Goal: Use online tool/utility: Use online tool/utility

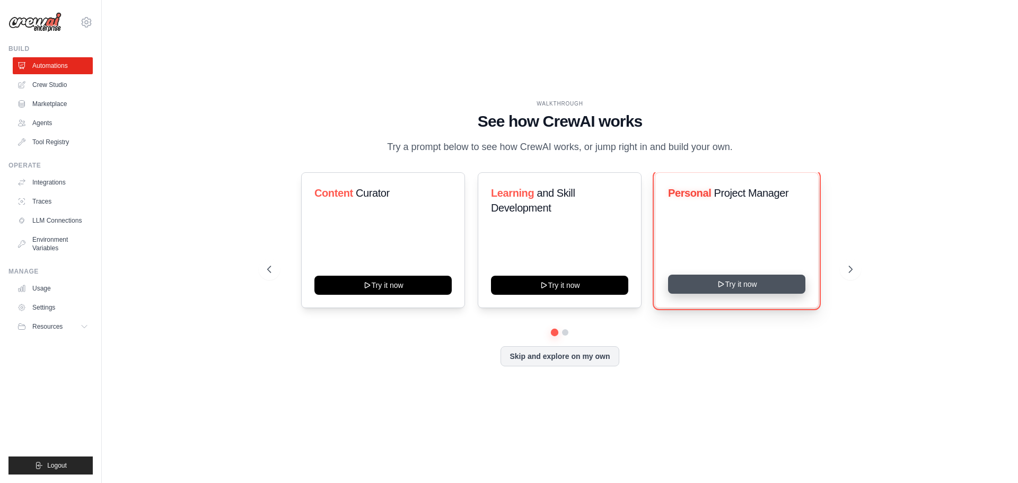
click at [744, 290] on button "Try it now" at bounding box center [736, 284] width 137 height 19
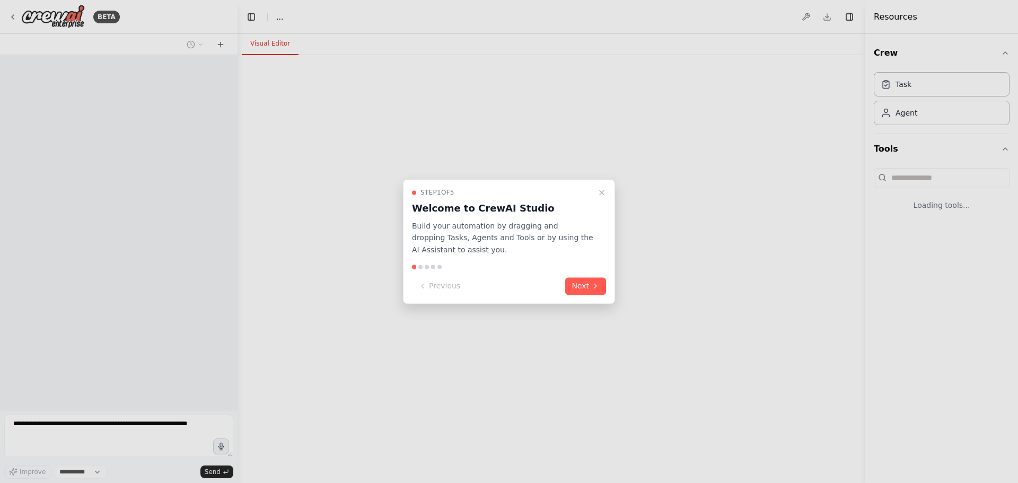
select select "****"
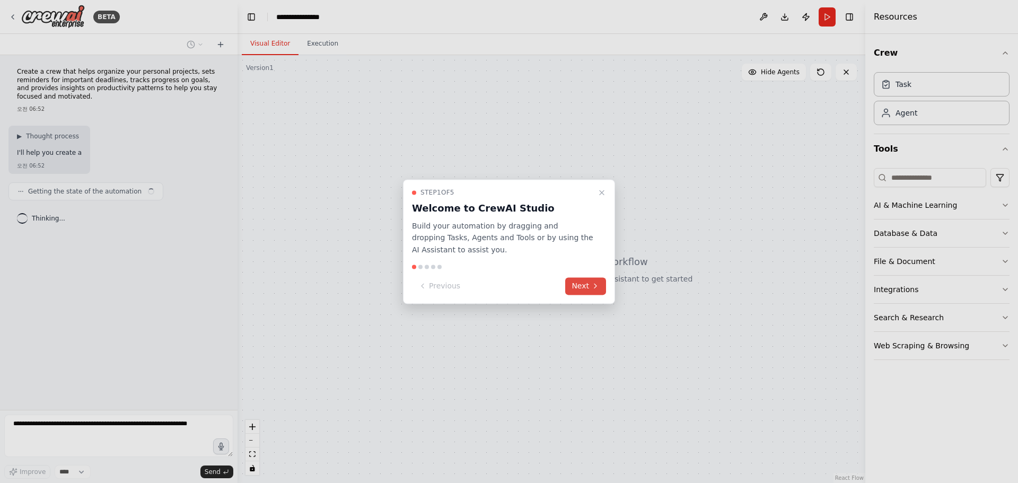
click at [598, 287] on icon at bounding box center [595, 286] width 8 height 8
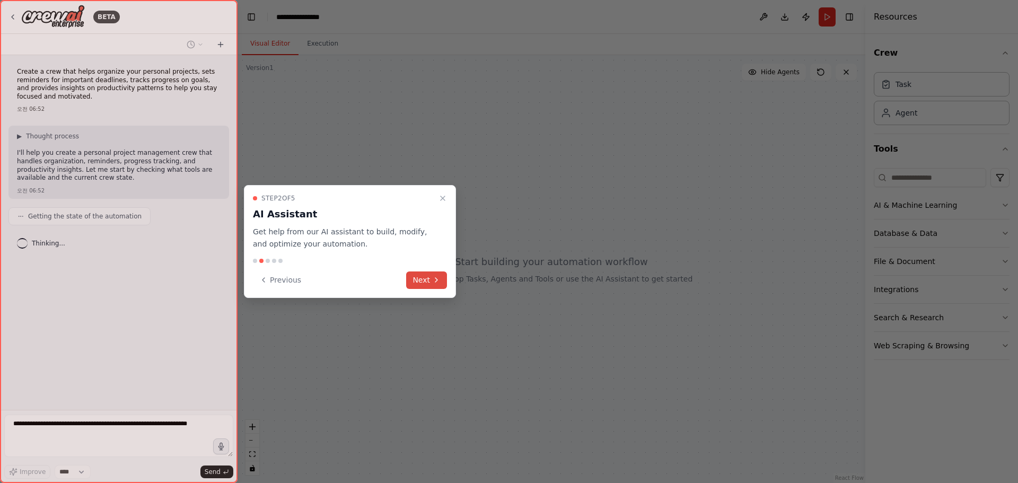
click at [439, 282] on icon at bounding box center [436, 280] width 8 height 8
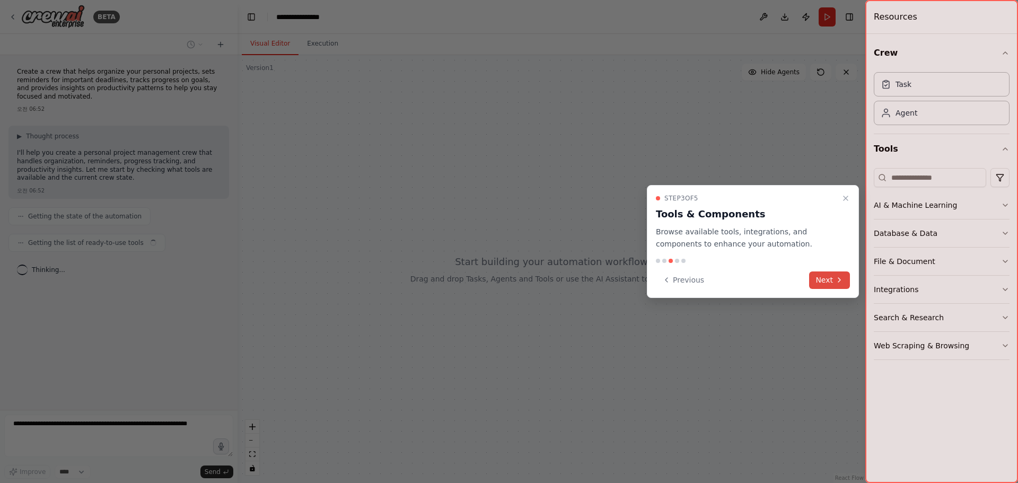
click at [815, 282] on button "Next" at bounding box center [829, 279] width 41 height 17
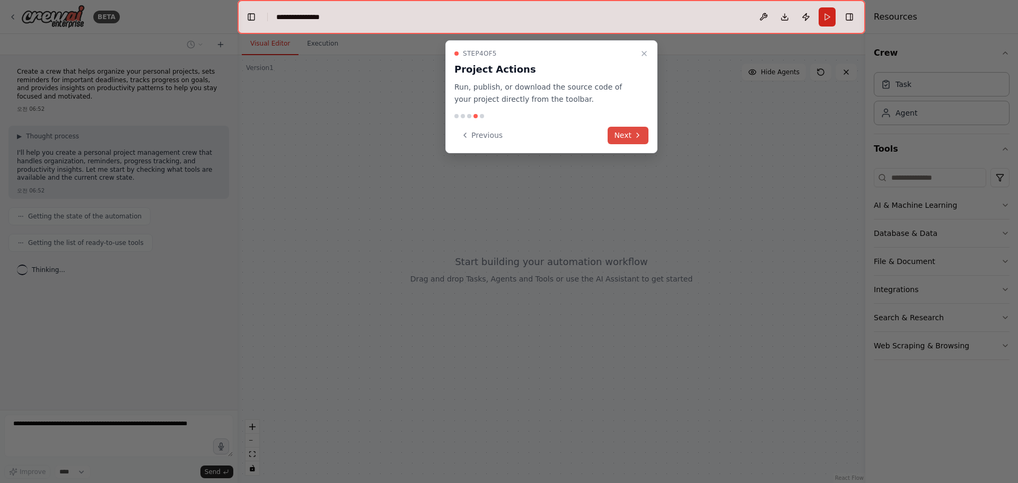
click at [634, 138] on icon at bounding box center [638, 135] width 8 height 8
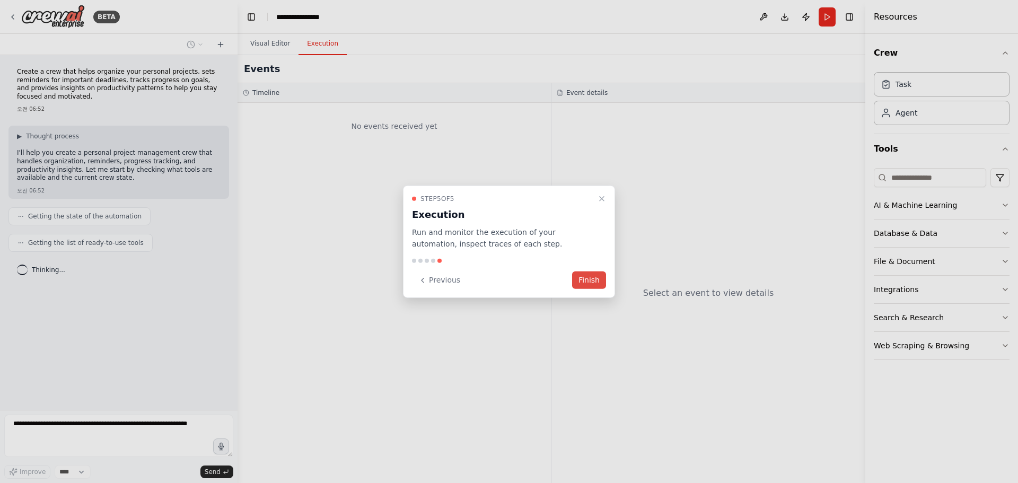
click at [585, 282] on button "Finish" at bounding box center [589, 279] width 34 height 17
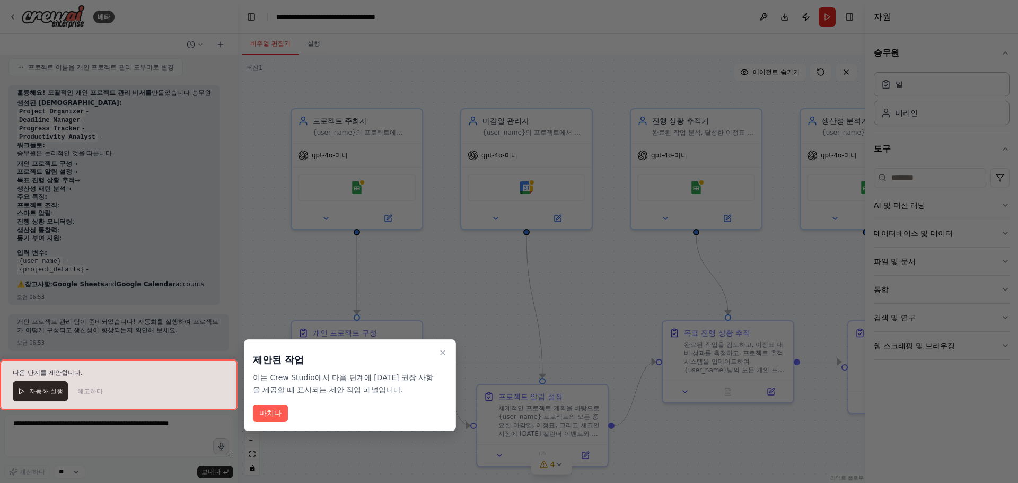
scroll to position [813, 0]
click at [273, 417] on font "마치다" at bounding box center [270, 413] width 22 height 8
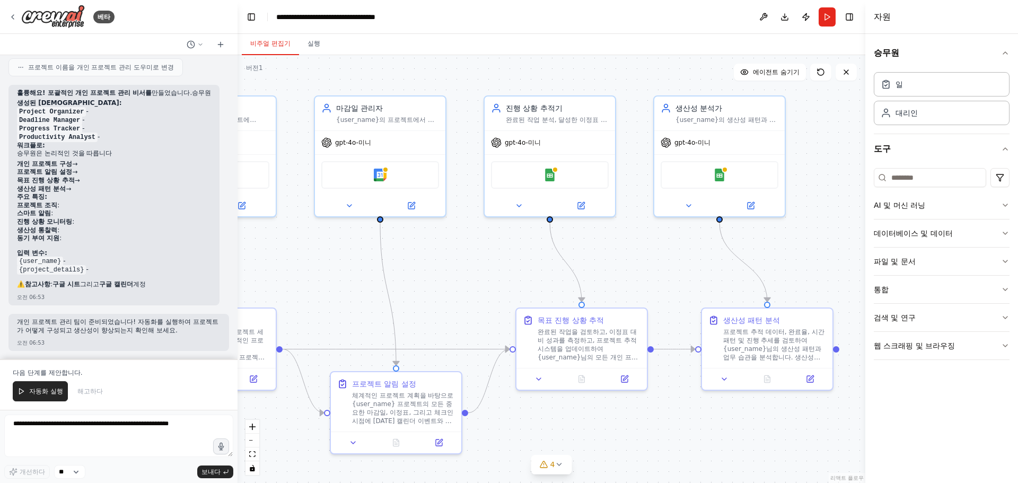
drag, startPoint x: 466, startPoint y: 287, endPoint x: 314, endPoint y: 274, distance: 152.7
click at [314, 274] on div ".deletable-edge-delete-btn { width: 20px; height: 20px; border: 0px solid #ffff…" at bounding box center [552, 269] width 628 height 428
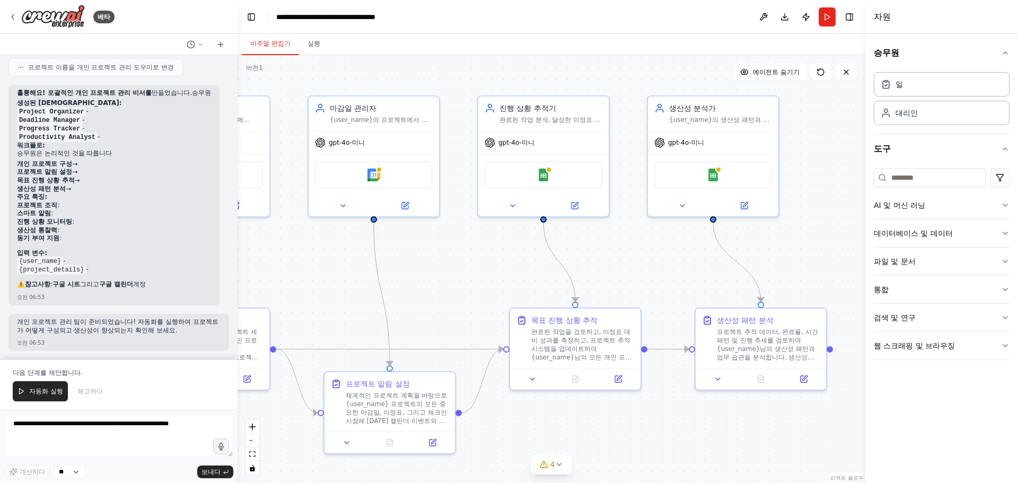
click at [314, 274] on div ".deletable-edge-delete-btn { width: 20px; height: 20px; border: 0px solid #ffff…" at bounding box center [552, 269] width 628 height 428
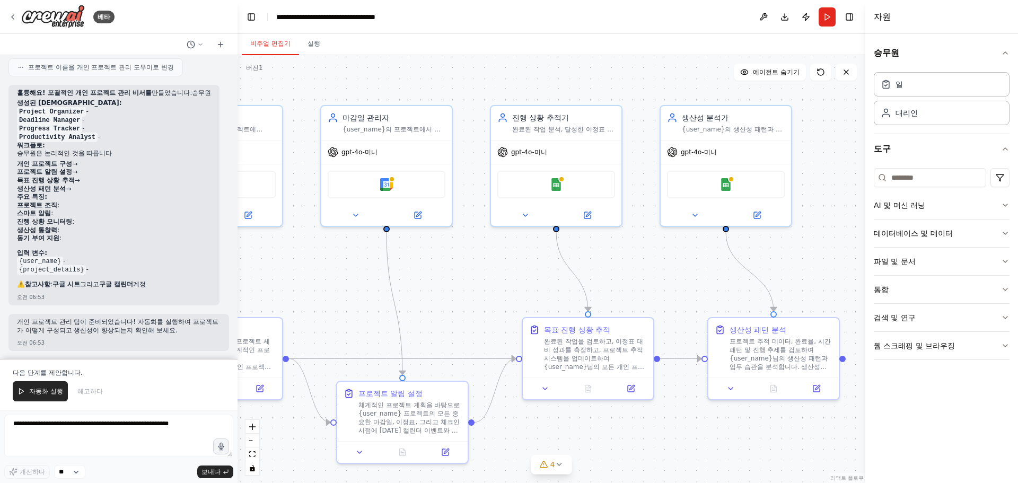
drag, startPoint x: 331, startPoint y: 278, endPoint x: 387, endPoint y: 298, distance: 59.2
click at [387, 298] on div ".deletable-edge-delete-btn { width: 20px; height: 20px; border: 0px solid #ffff…" at bounding box center [552, 269] width 628 height 428
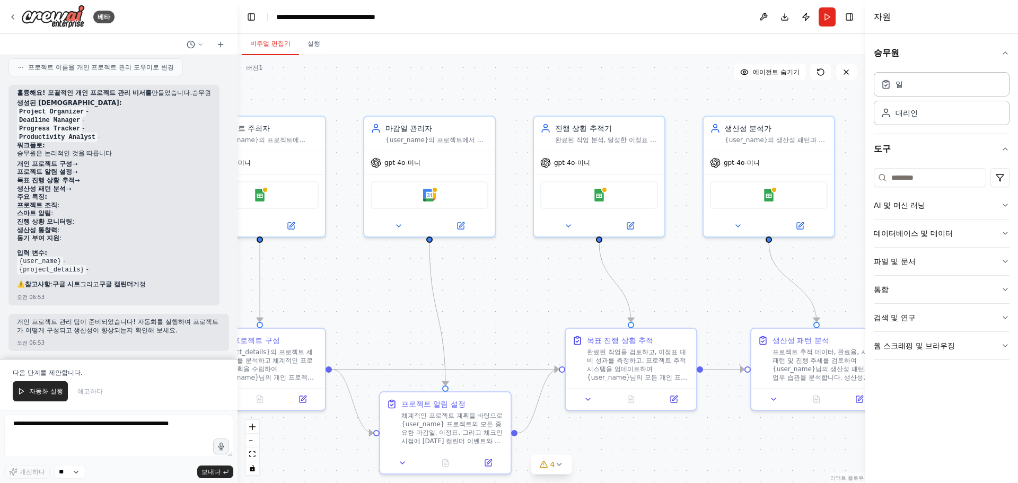
drag, startPoint x: 397, startPoint y: 276, endPoint x: 449, endPoint y: 291, distance: 54.5
click at [444, 291] on div ".deletable-edge-delete-btn { width: 20px; height: 20px; border: 0px solid #ffff…" at bounding box center [552, 269] width 628 height 428
click at [449, 291] on div ".deletable-edge-delete-btn { width: 20px; height: 20px; border: 0px solid #ffff…" at bounding box center [552, 269] width 628 height 428
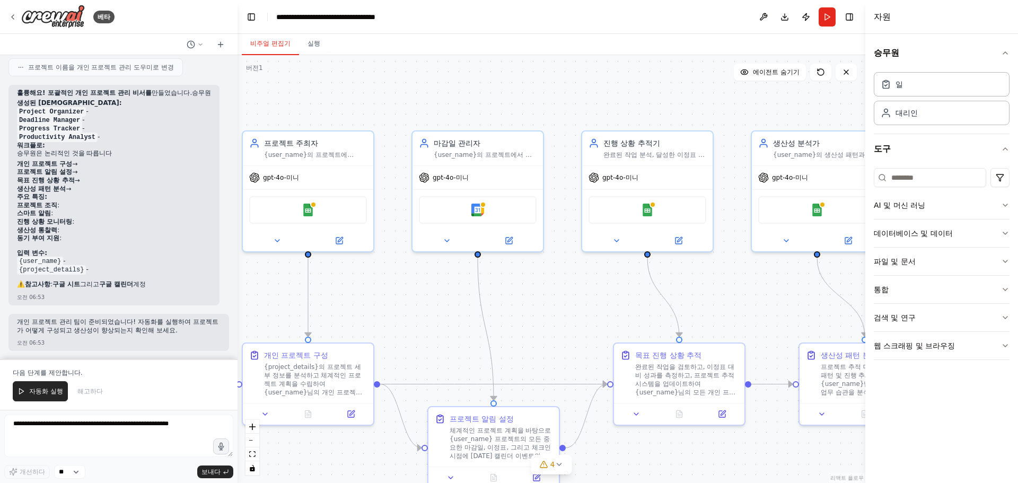
scroll to position [838, 0]
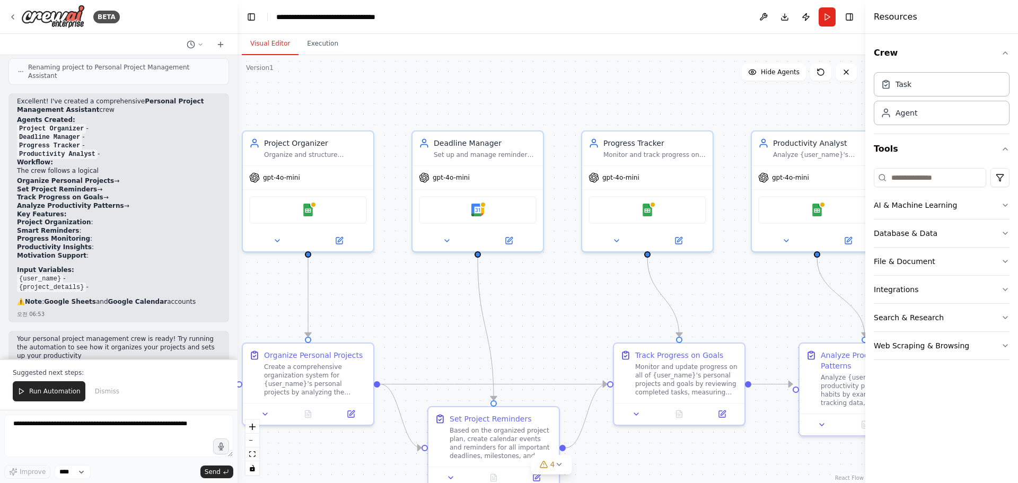
click at [737, 114] on div ".deletable-edge-delete-btn { width: 20px; height: 20px; border: 0px solid #ffff…" at bounding box center [552, 269] width 628 height 428
click at [964, 236] on button "Database & Data" at bounding box center [942, 234] width 136 height 28
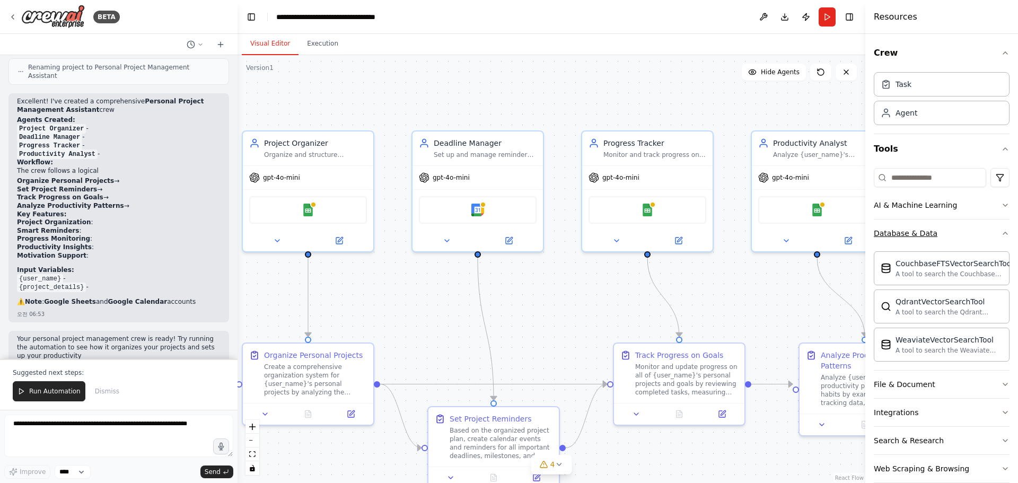
click at [964, 236] on button "Database & Data" at bounding box center [942, 234] width 136 height 28
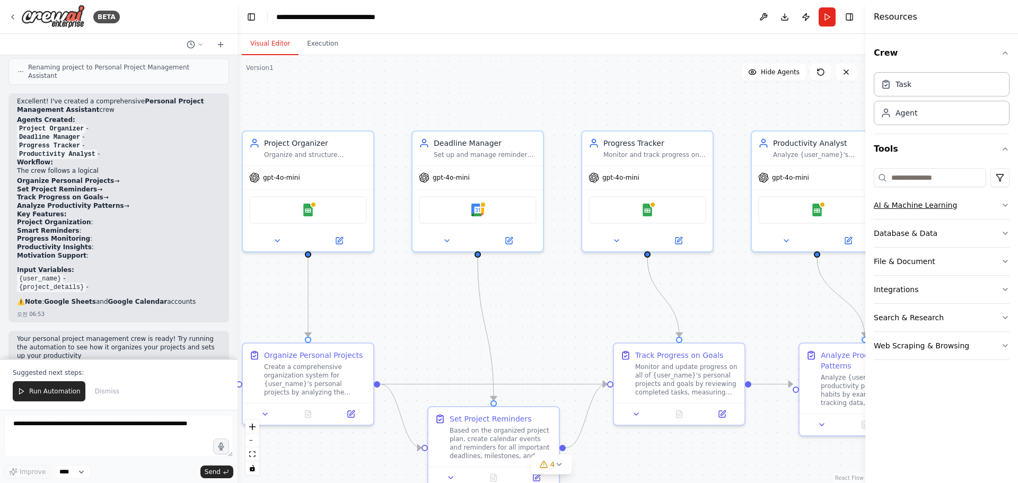
click at [953, 212] on button "AI & Machine Learning" at bounding box center [942, 205] width 136 height 28
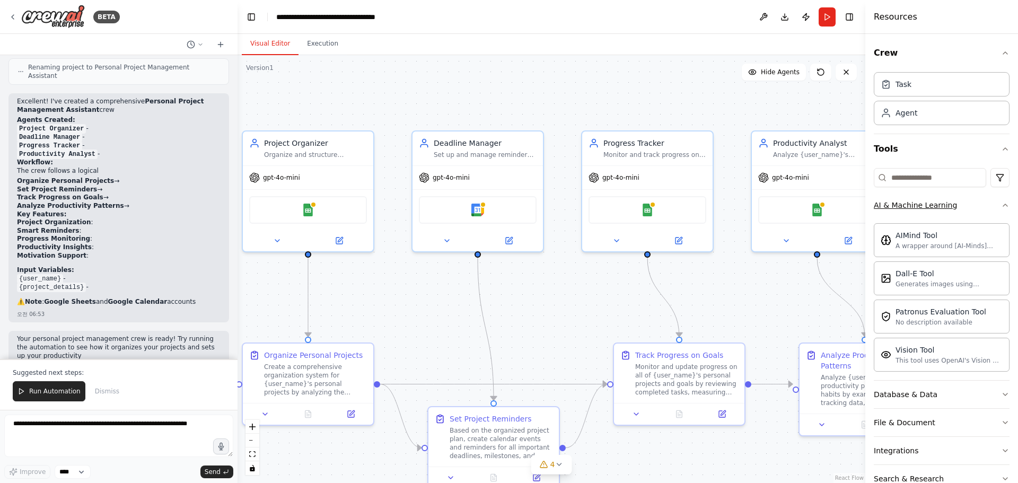
click at [968, 212] on button "AI & Machine Learning" at bounding box center [942, 205] width 136 height 28
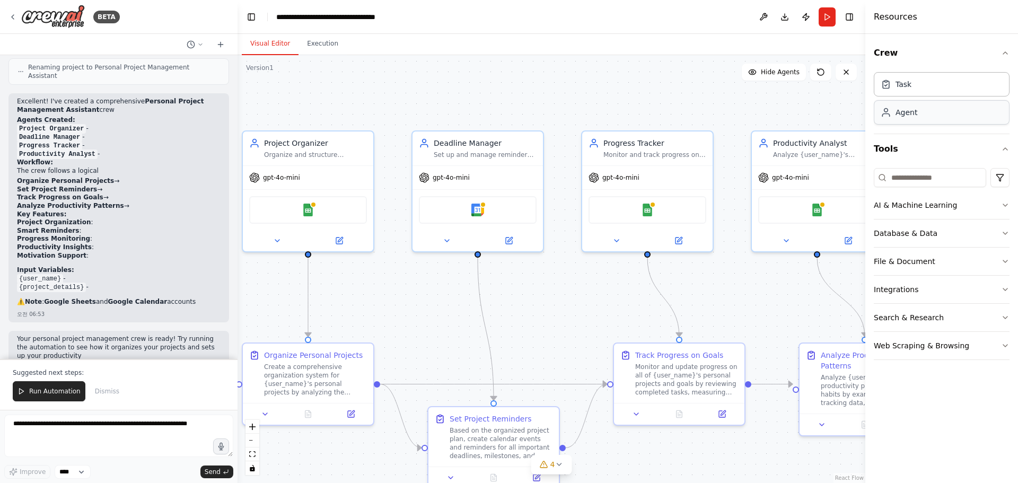
click at [941, 121] on div "Agent" at bounding box center [942, 112] width 136 height 24
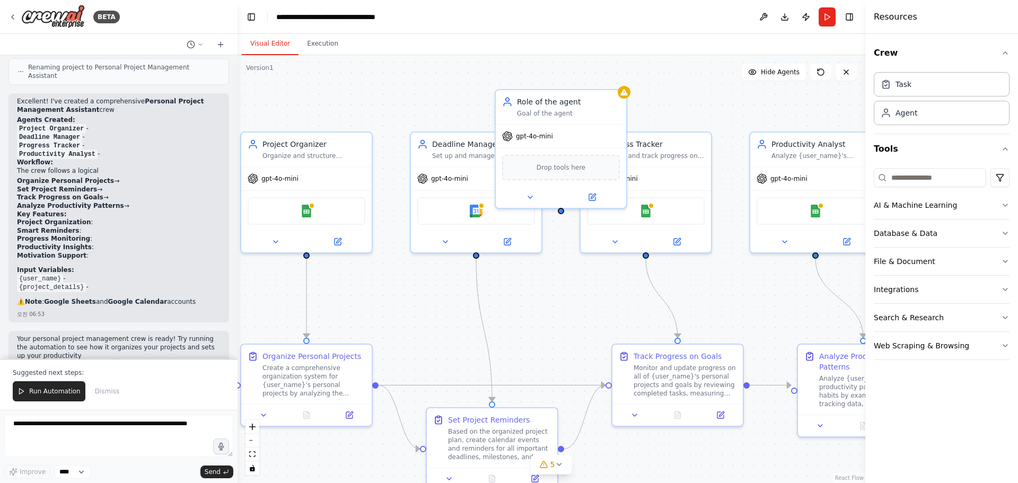
drag, startPoint x: 478, startPoint y: 100, endPoint x: 453, endPoint y: 124, distance: 34.1
click at [458, 117] on div ".deletable-edge-delete-btn { width: 20px; height: 20px; border: 0px solid #ffff…" at bounding box center [552, 269] width 628 height 428
click at [453, 123] on div ".deletable-edge-delete-btn { width: 20px; height: 20px; border: 0px solid #ffff…" at bounding box center [552, 269] width 628 height 428
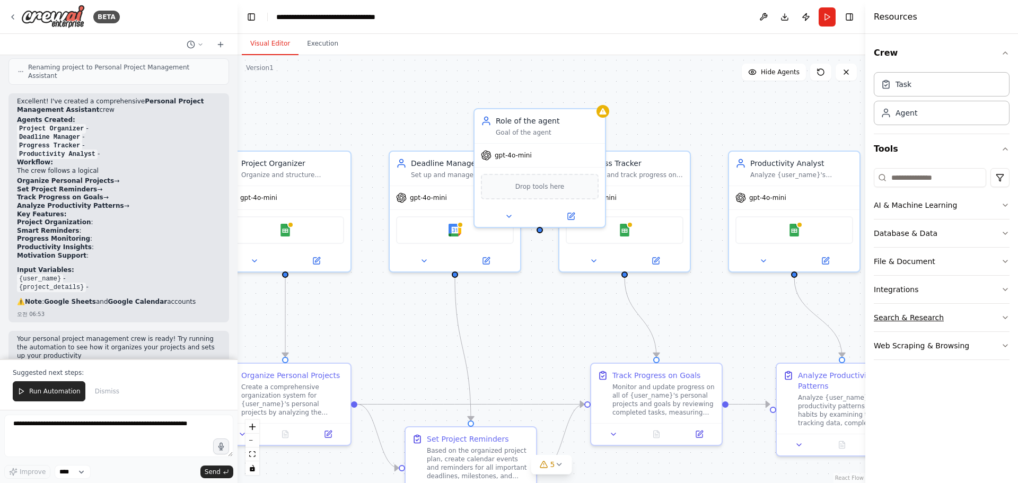
click at [969, 318] on button "Search & Research" at bounding box center [942, 318] width 136 height 28
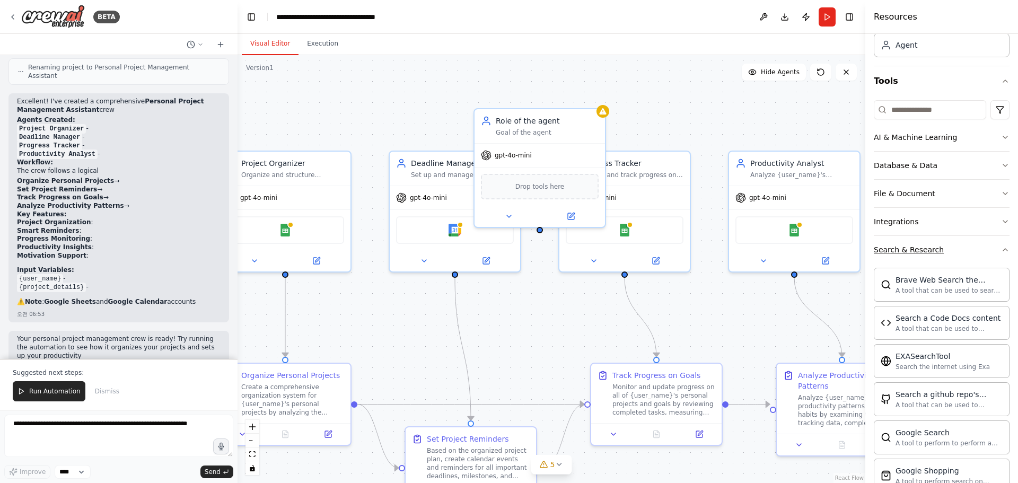
scroll to position [159, 0]
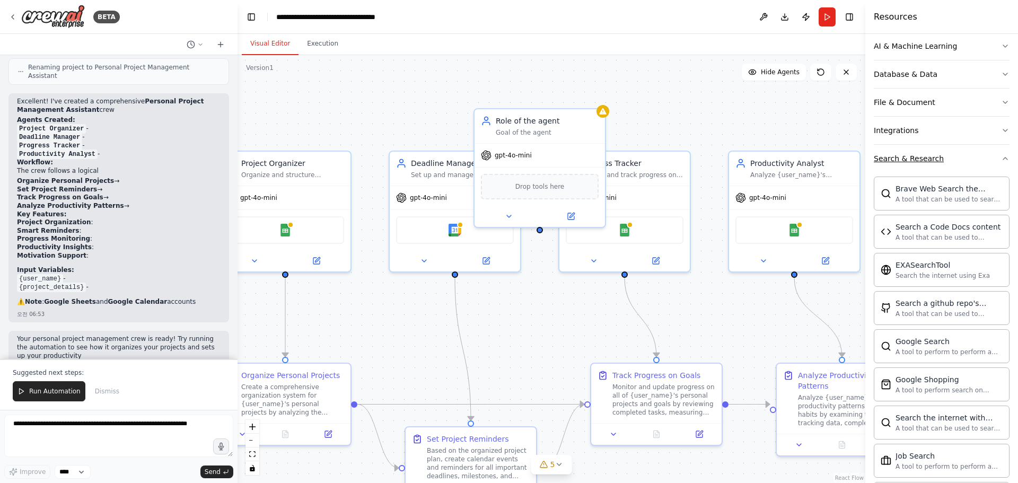
click at [967, 166] on button "Search & Research" at bounding box center [942, 159] width 136 height 28
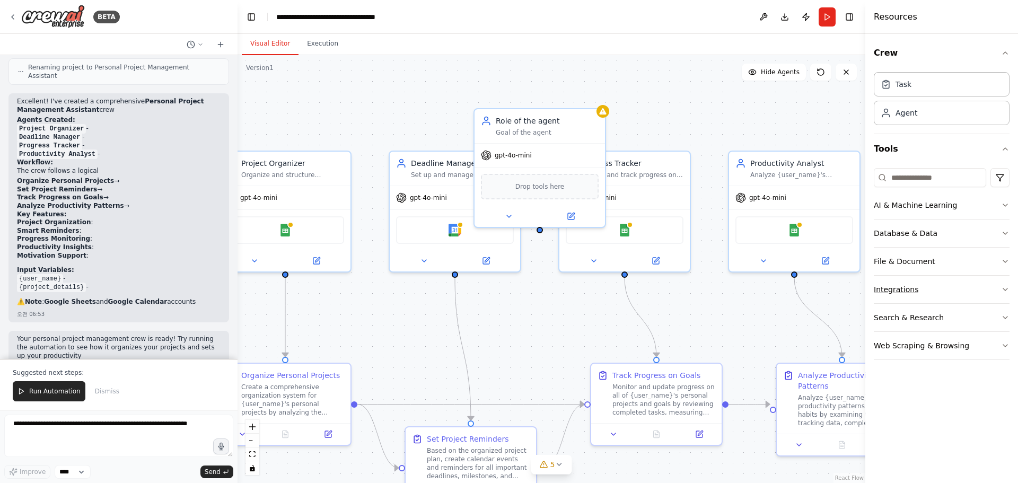
click at [937, 296] on button "Integrations" at bounding box center [942, 290] width 136 height 28
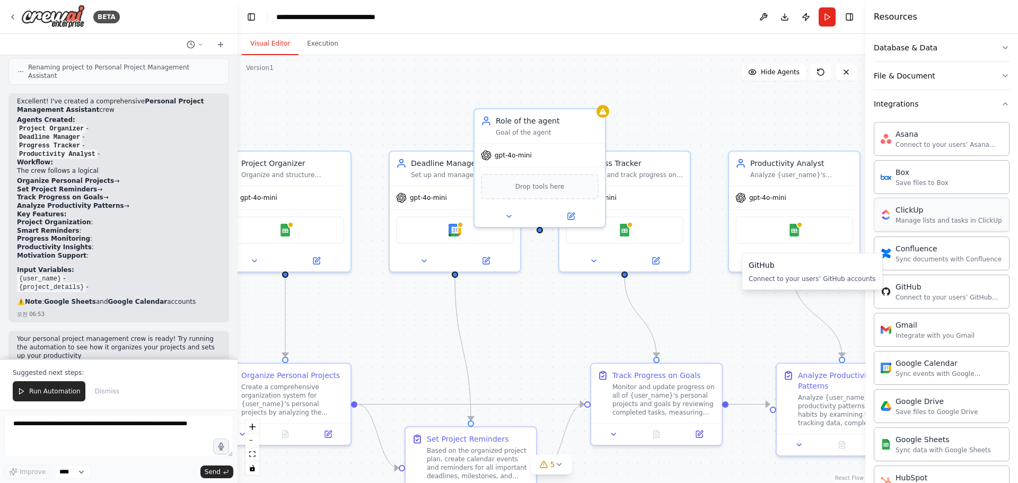
scroll to position [159, 0]
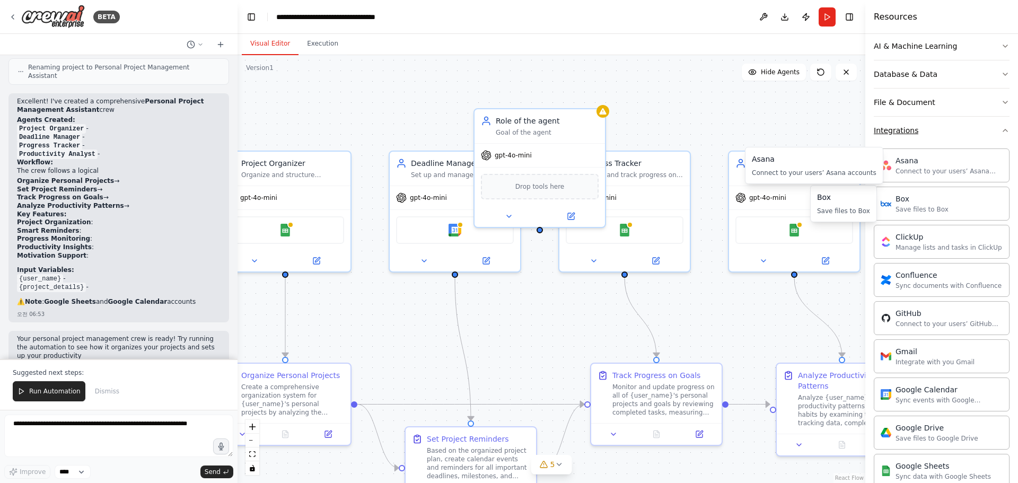
click at [944, 140] on button "Integrations" at bounding box center [942, 131] width 136 height 28
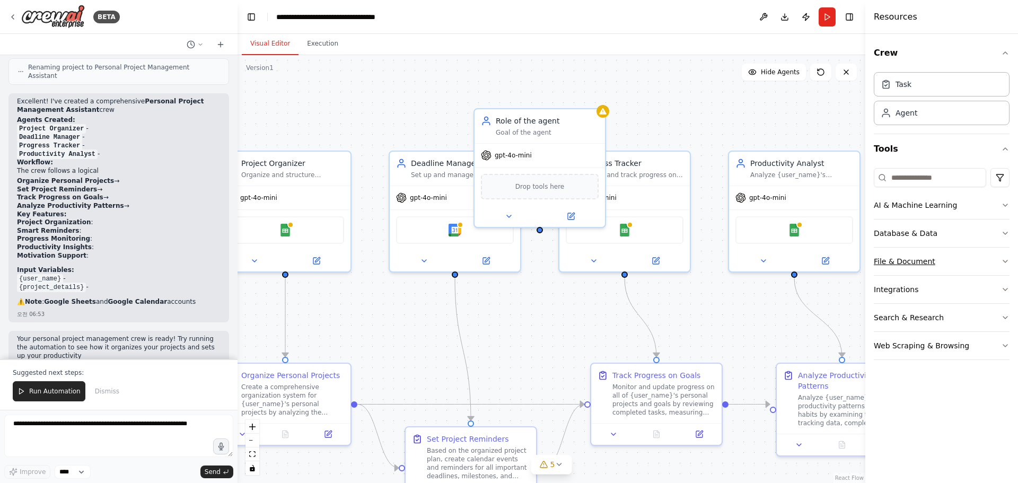
click at [923, 265] on div "File & Document" at bounding box center [905, 261] width 62 height 11
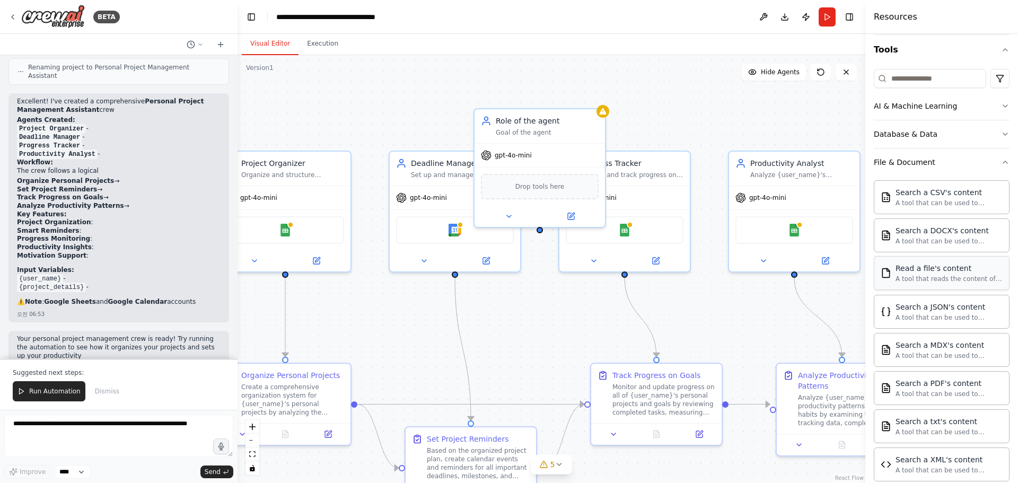
scroll to position [106, 0]
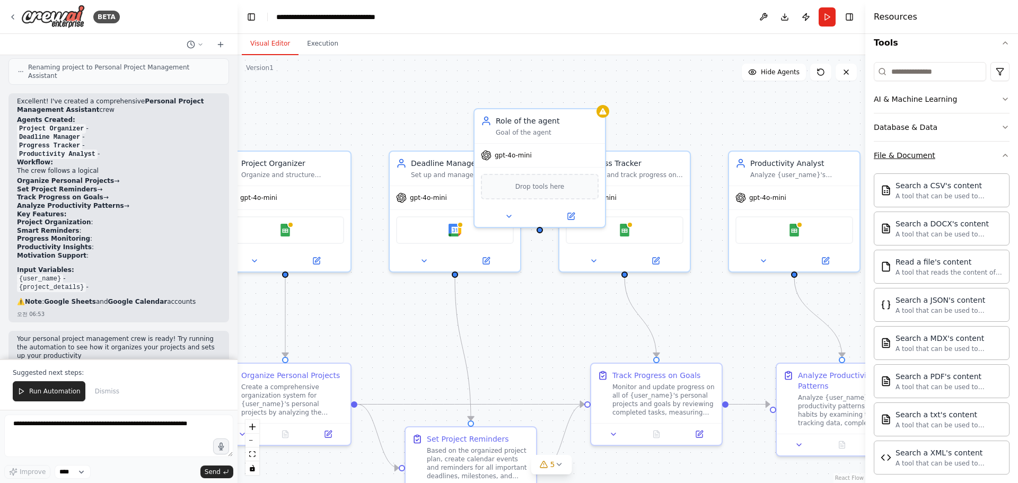
click at [954, 155] on button "File & Document" at bounding box center [942, 156] width 136 height 28
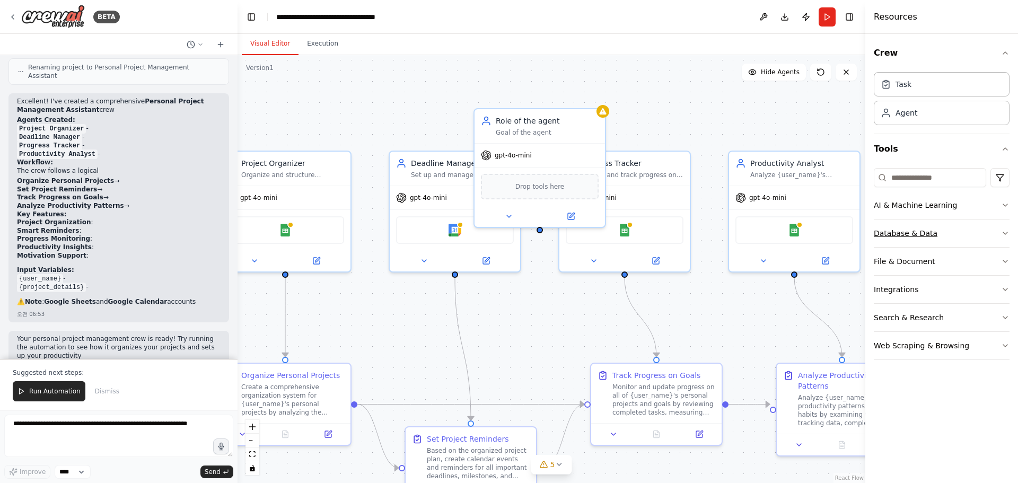
click at [942, 225] on button "Database & Data" at bounding box center [942, 234] width 136 height 28
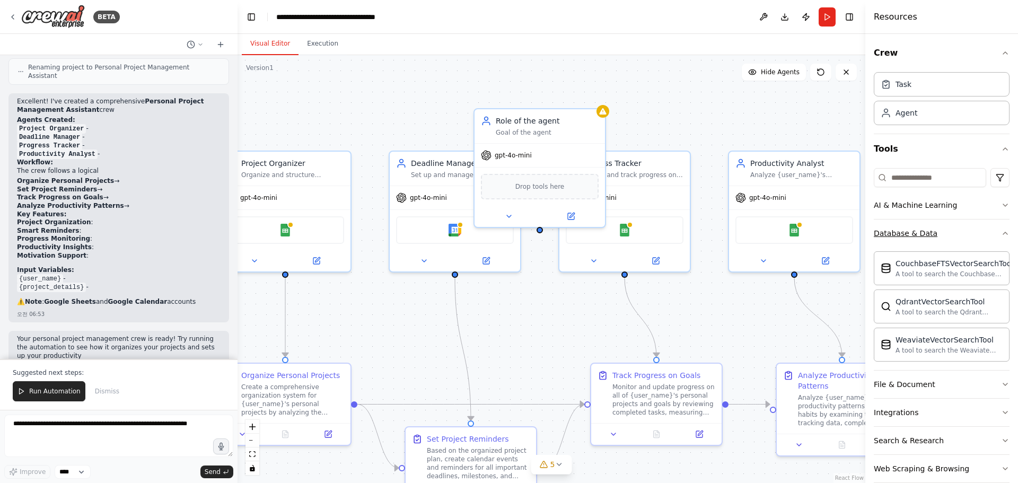
click at [945, 231] on button "Database & Data" at bounding box center [942, 234] width 136 height 28
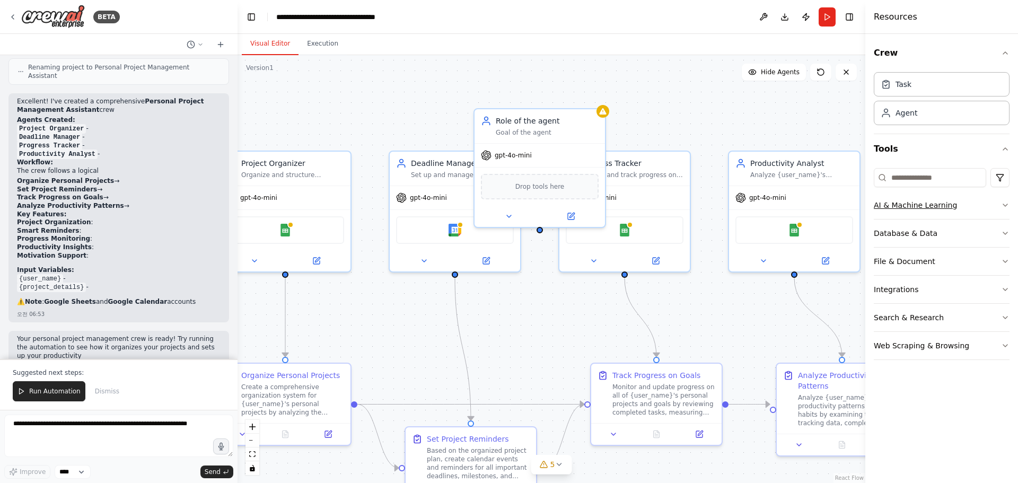
click at [951, 212] on button "AI & Machine Learning" at bounding box center [942, 205] width 136 height 28
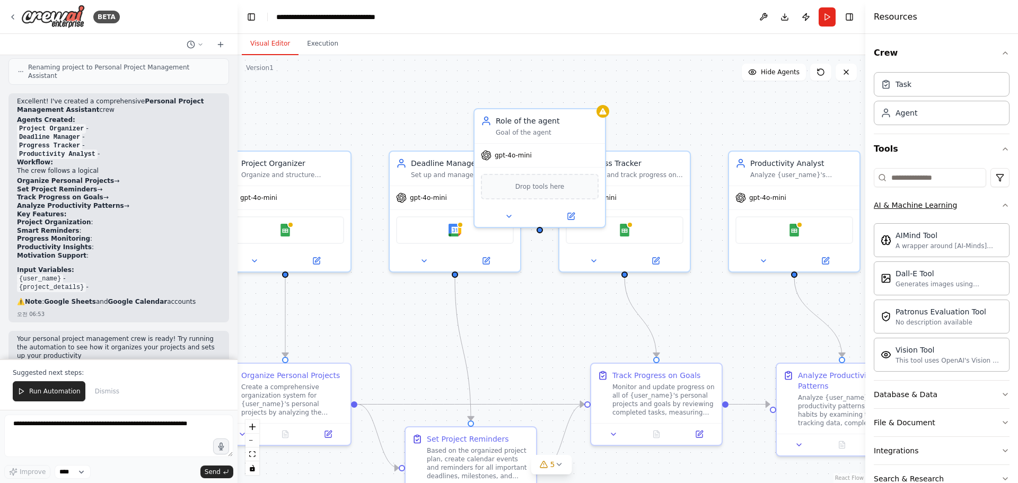
click at [951, 213] on button "AI & Machine Learning" at bounding box center [942, 205] width 136 height 28
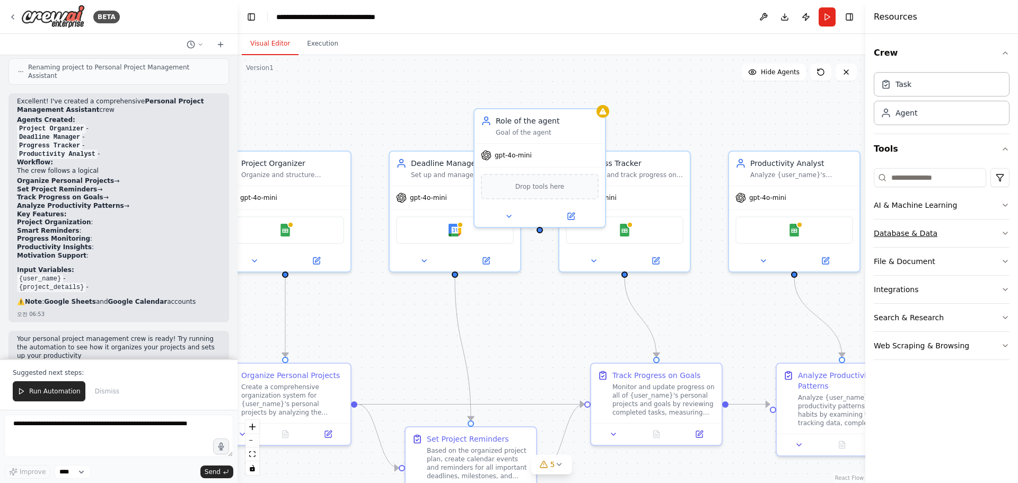
click at [945, 226] on button "Database & Data" at bounding box center [942, 234] width 136 height 28
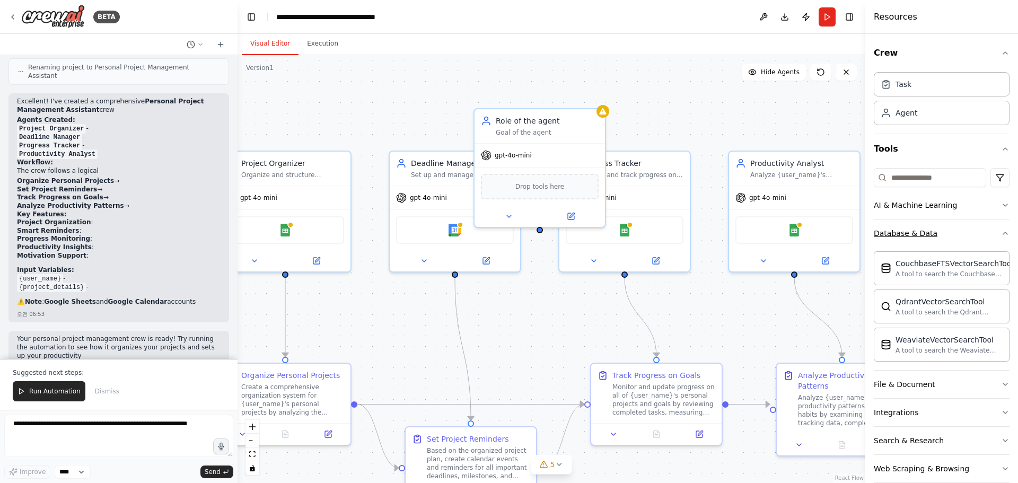
click at [945, 227] on button "Database & Data" at bounding box center [942, 234] width 136 height 28
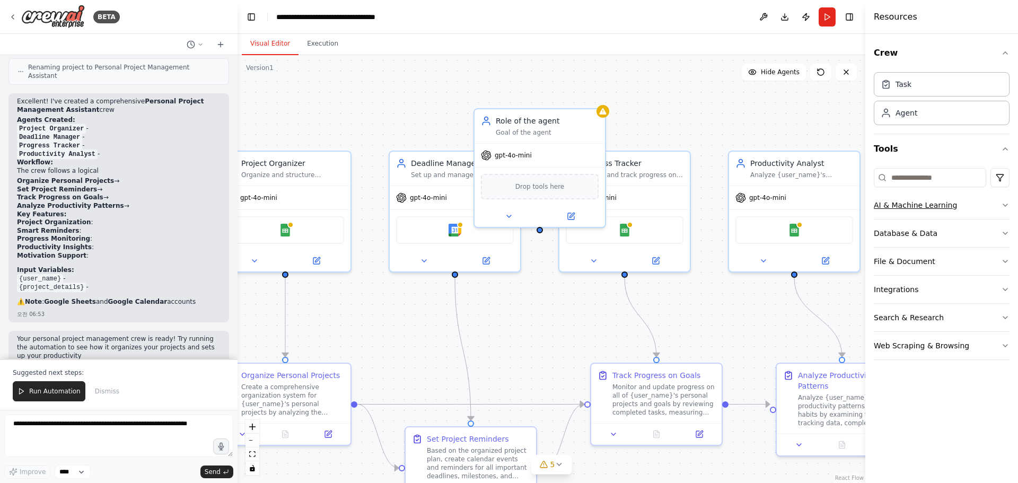
click at [950, 217] on button "AI & Machine Learning" at bounding box center [942, 205] width 136 height 28
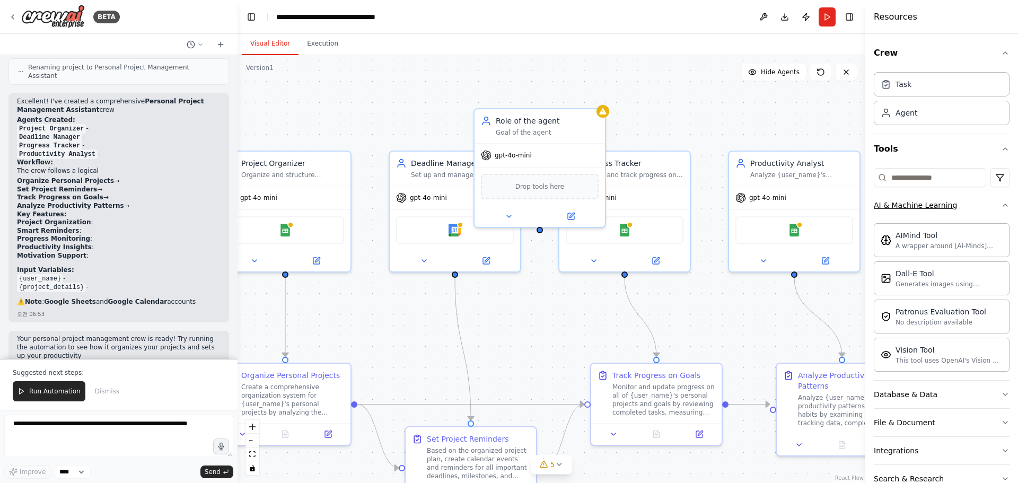
click at [954, 204] on button "AI & Machine Learning" at bounding box center [942, 205] width 136 height 28
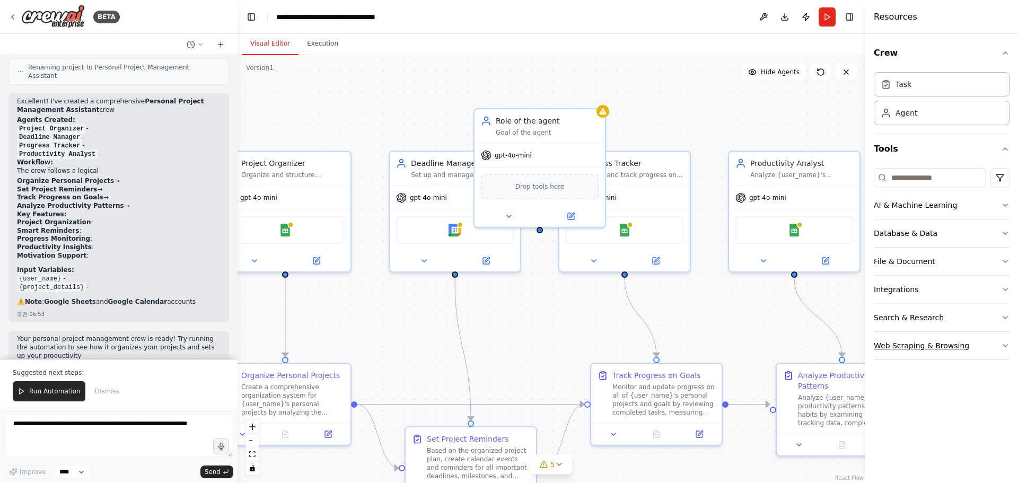
click at [926, 340] on div "Web Scraping & Browsing" at bounding box center [921, 345] width 95 height 11
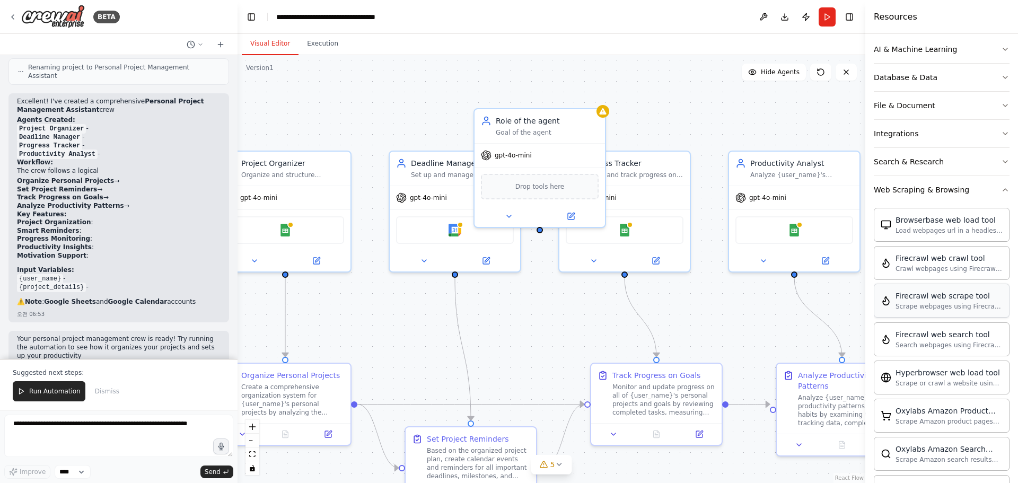
scroll to position [159, 0]
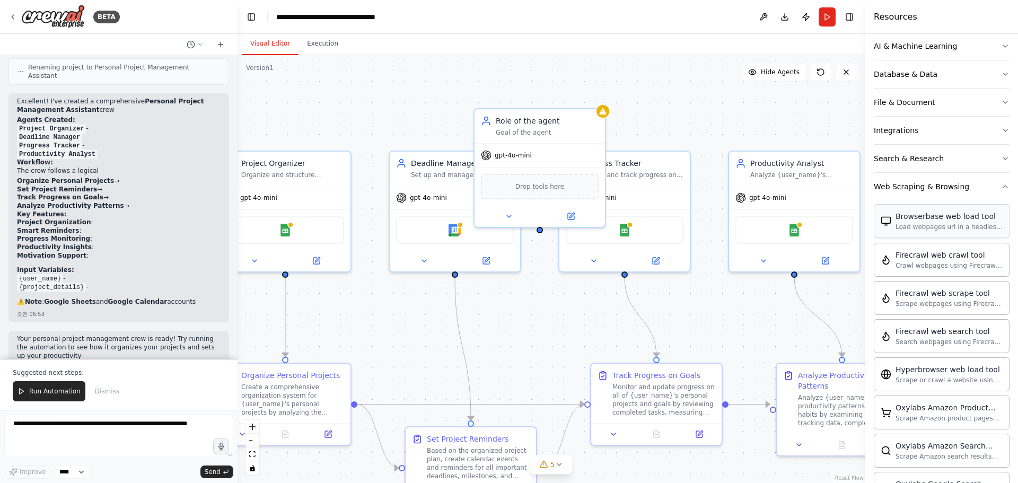
click at [962, 206] on div "Browserbase web load tool Load webpages url in a headless browser using Browser…" at bounding box center [942, 221] width 136 height 34
click at [960, 196] on button "Web Scraping & Browsing" at bounding box center [942, 187] width 136 height 28
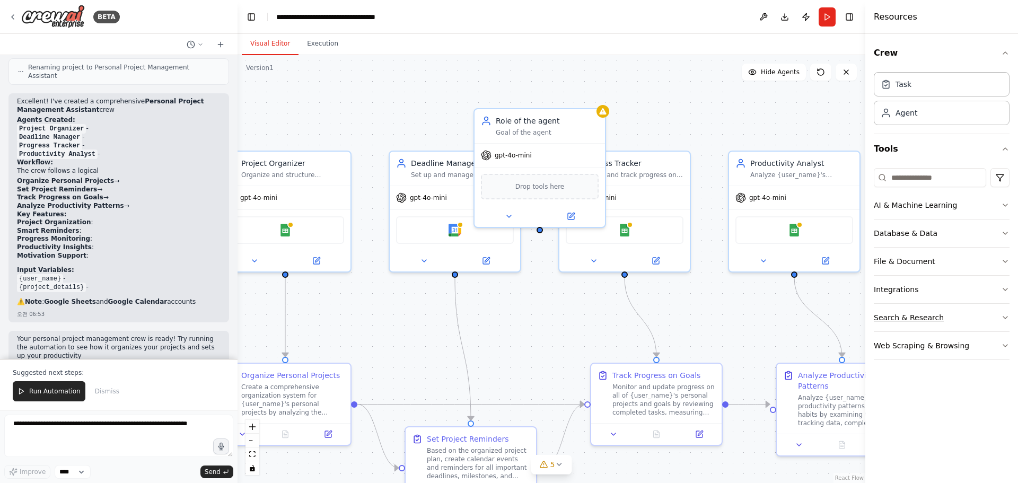
click at [932, 328] on button "Search & Research" at bounding box center [942, 318] width 136 height 28
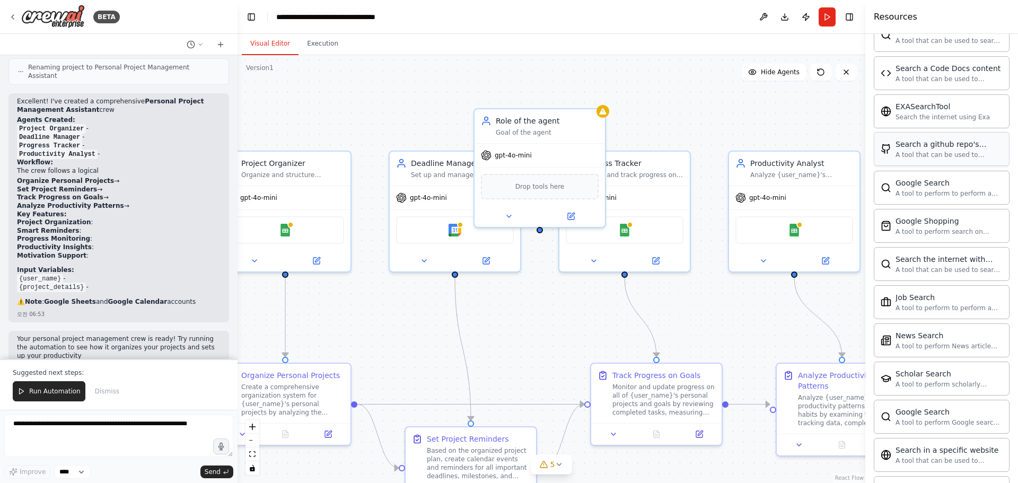
scroll to position [318, 0]
click at [576, 191] on div "SerpApiGoogleSearchTool" at bounding box center [540, 186] width 118 height 28
click at [541, 182] on img at bounding box center [539, 185] width 13 height 13
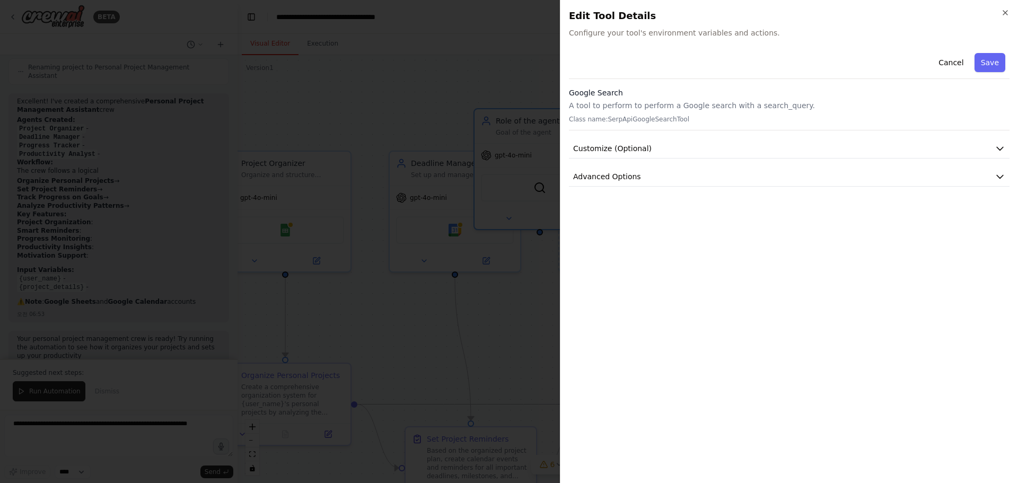
click at [566, 157] on div "Close Edit Tool Details Configure your tool's environment variables and actions…" at bounding box center [789, 241] width 458 height 483
click at [538, 155] on div at bounding box center [509, 241] width 1018 height 483
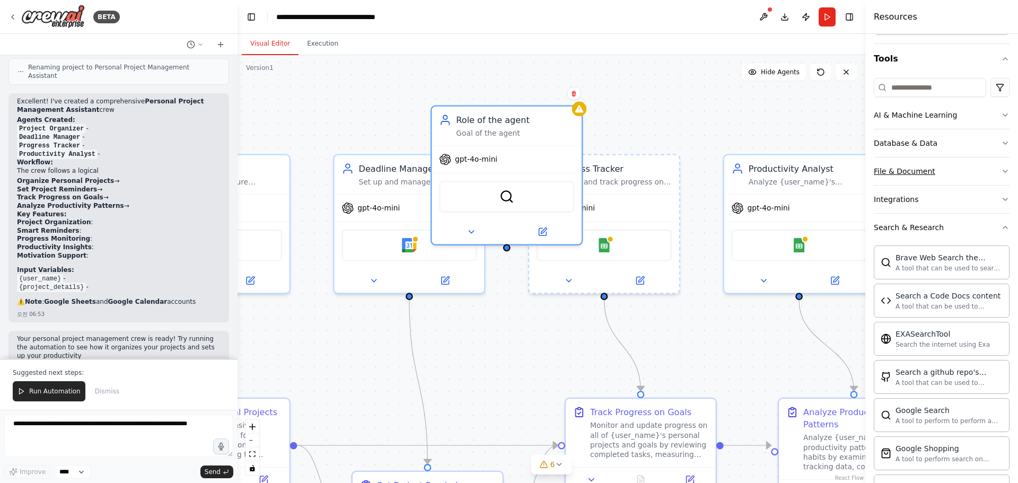
scroll to position [106, 0]
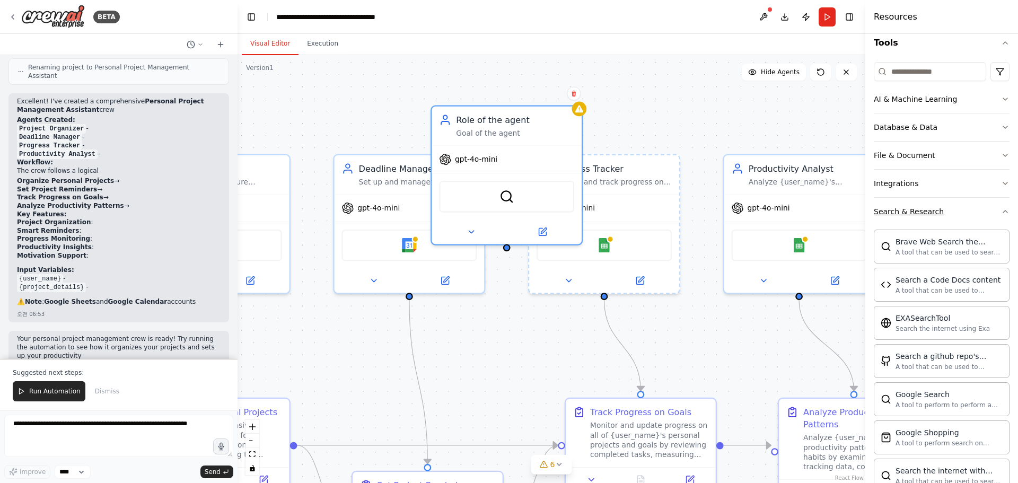
click at [896, 208] on div "Search & Research" at bounding box center [909, 211] width 70 height 11
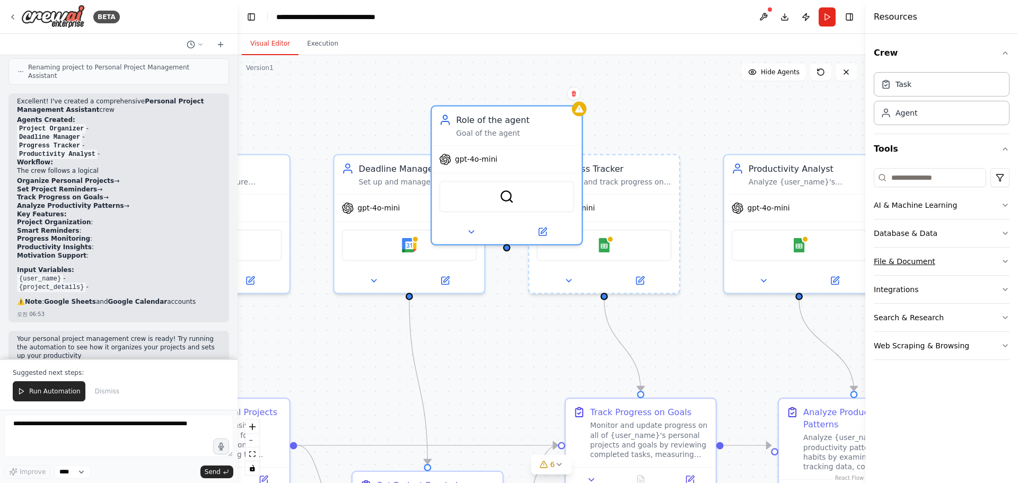
click at [899, 268] on button "File & Document" at bounding box center [942, 262] width 136 height 28
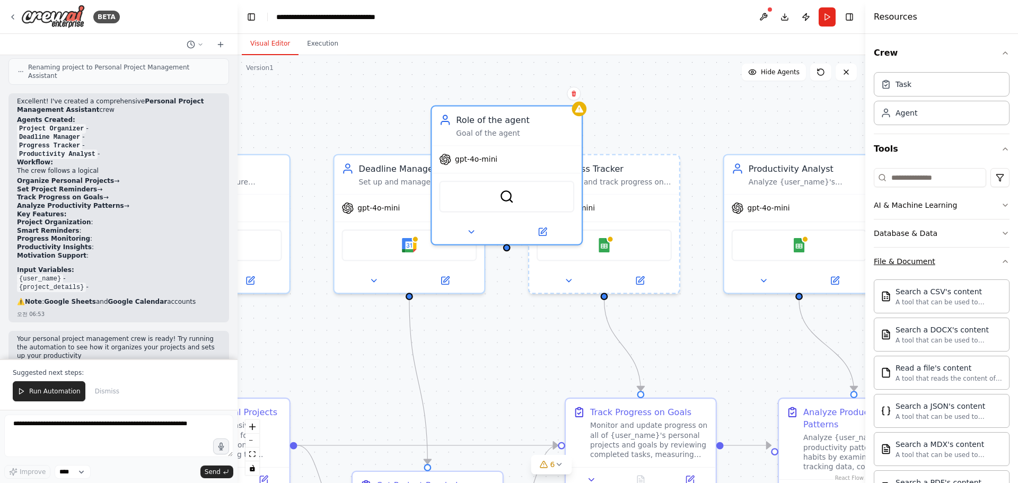
click at [899, 268] on button "File & Document" at bounding box center [942, 262] width 136 height 28
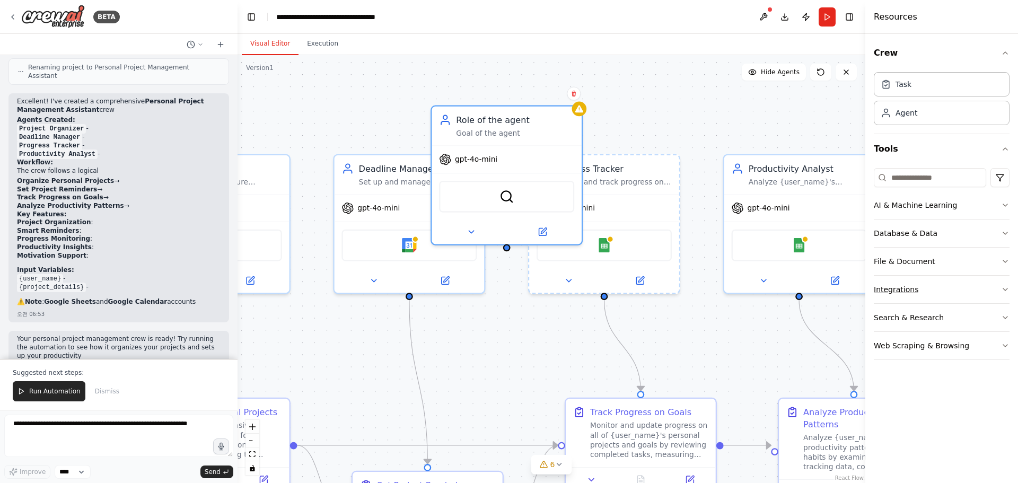
click at [907, 295] on button "Integrations" at bounding box center [942, 290] width 136 height 28
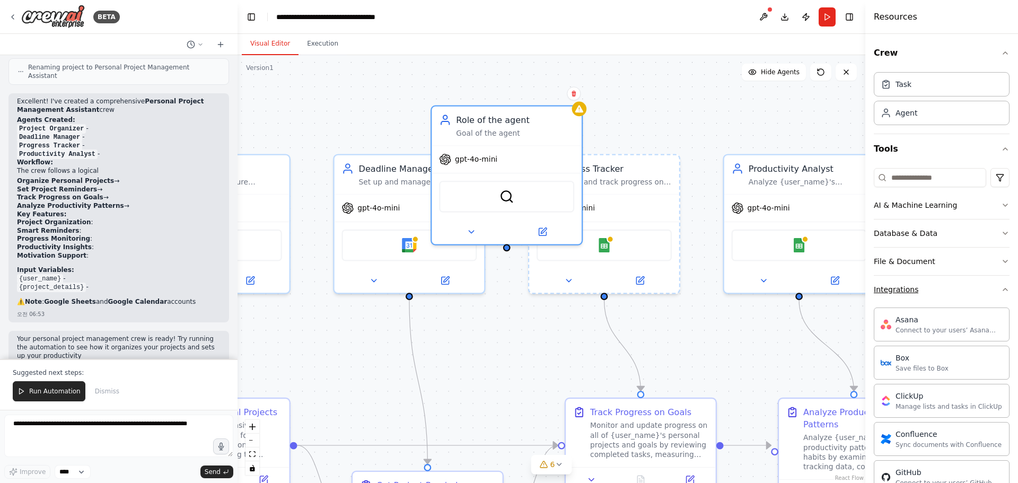
click at [910, 298] on button "Integrations" at bounding box center [942, 290] width 136 height 28
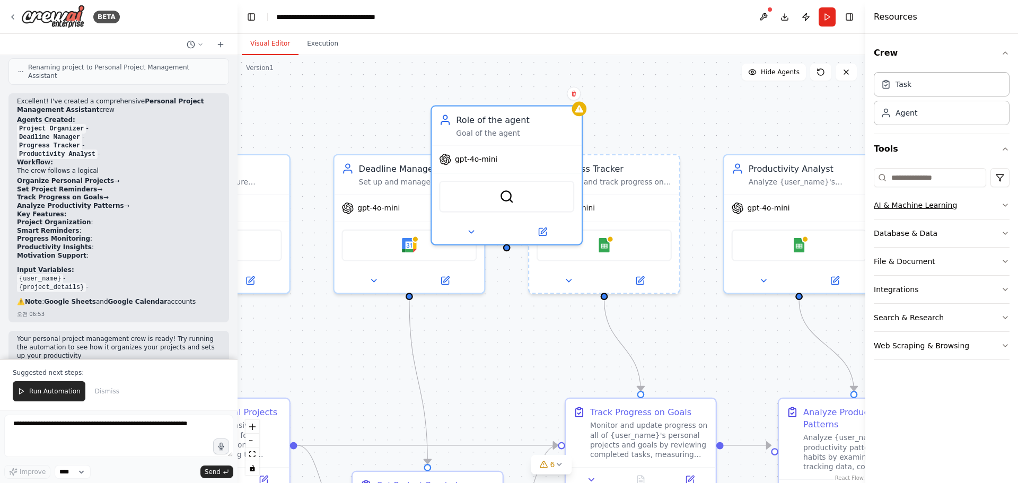
click at [925, 201] on div "AI & Machine Learning" at bounding box center [915, 205] width 83 height 11
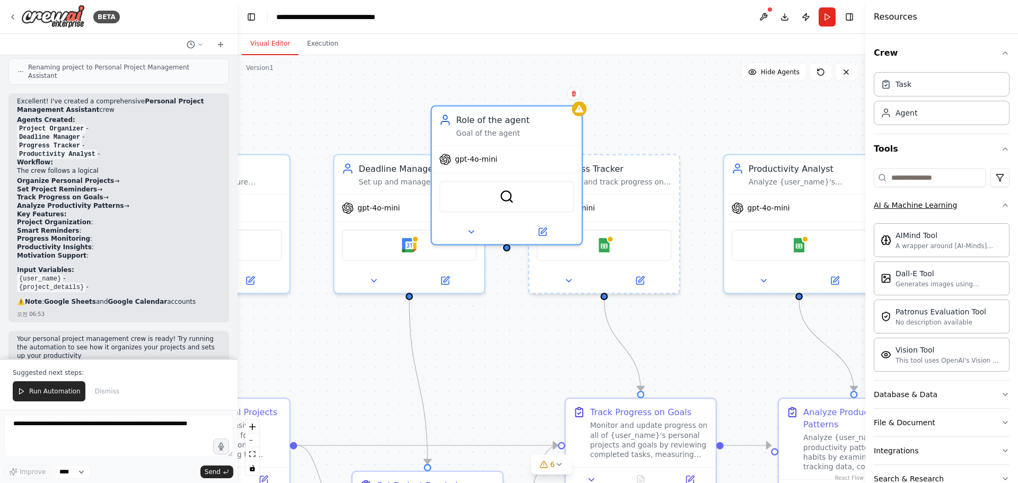
click at [911, 216] on button "AI & Machine Learning" at bounding box center [942, 205] width 136 height 28
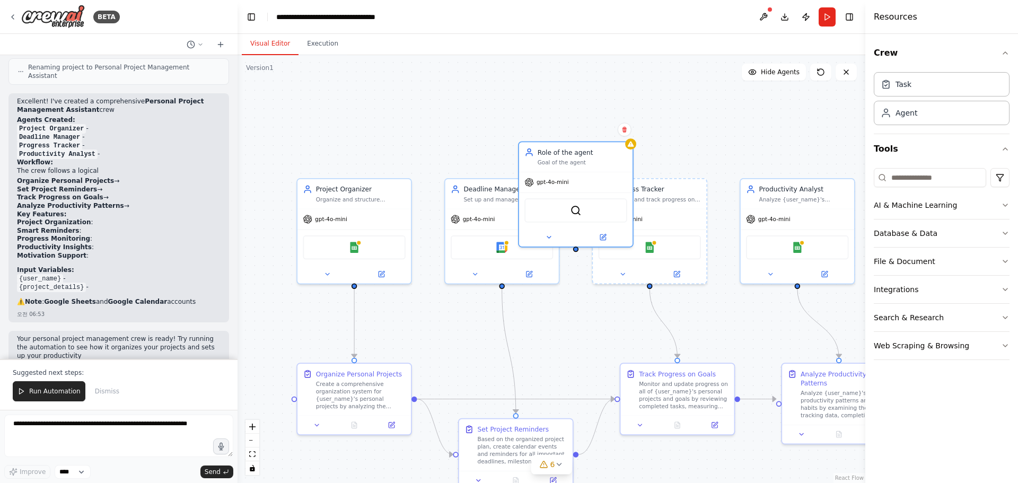
click at [712, 116] on div ".deletable-edge-delete-btn { width: 20px; height: 20px; border: 0px solid #ffff…" at bounding box center [552, 269] width 628 height 428
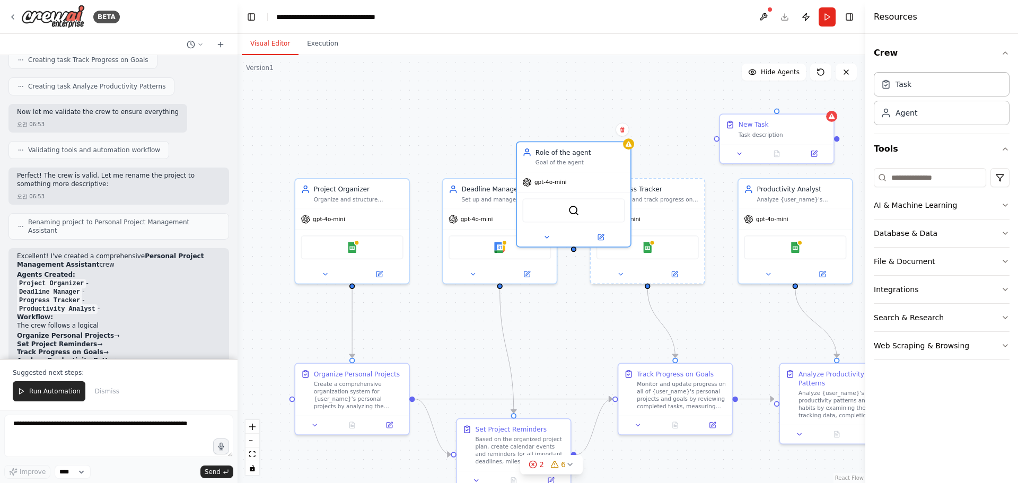
scroll to position [679, 0]
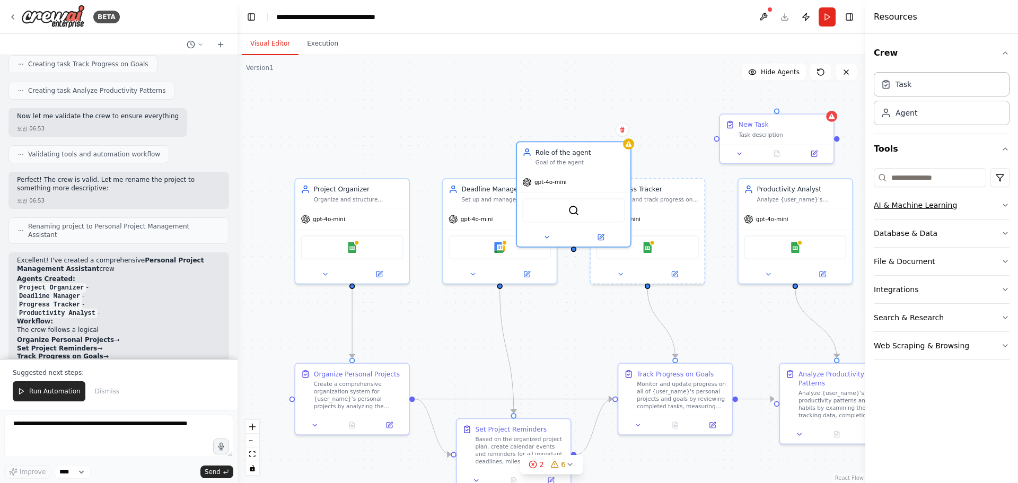
click at [896, 210] on div "AI & Machine Learning" at bounding box center [915, 205] width 83 height 11
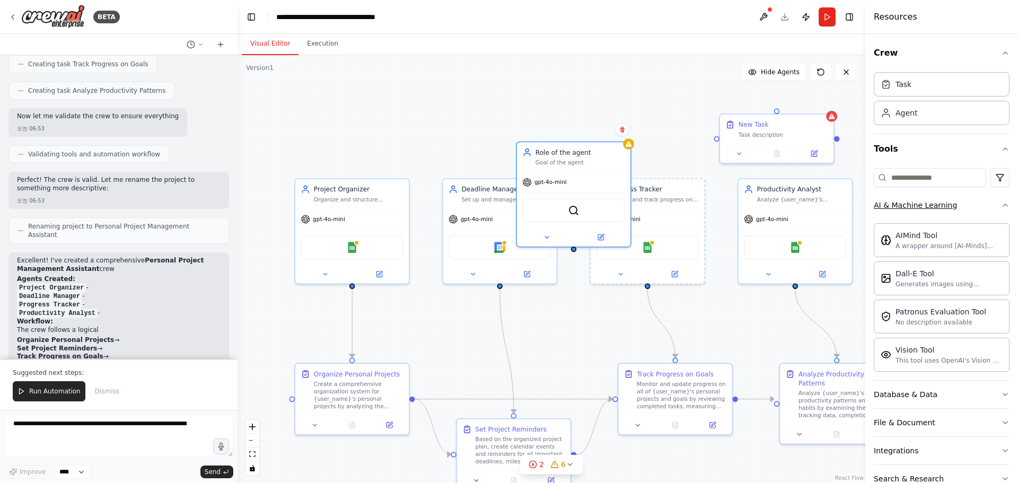
click at [896, 213] on button "AI & Machine Learning" at bounding box center [942, 205] width 136 height 28
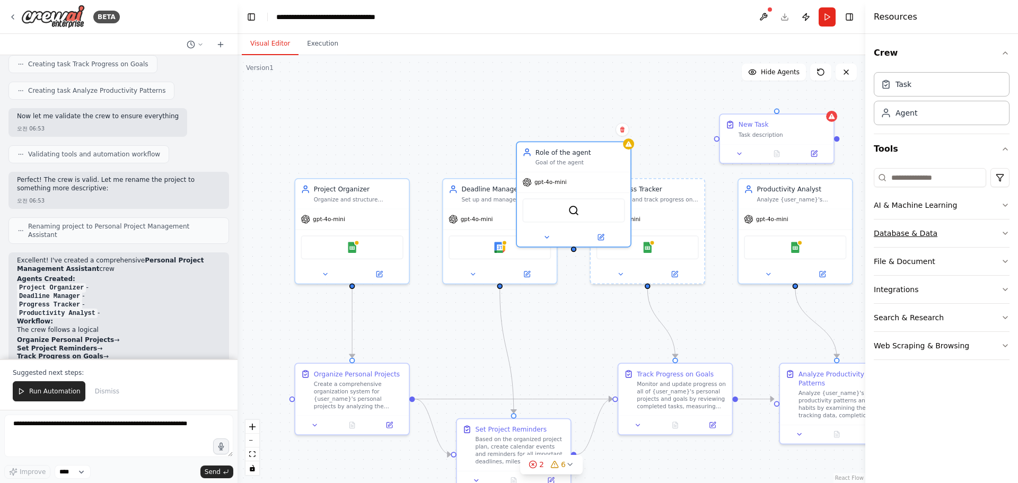
click at [900, 236] on div "Database & Data" at bounding box center [906, 233] width 64 height 11
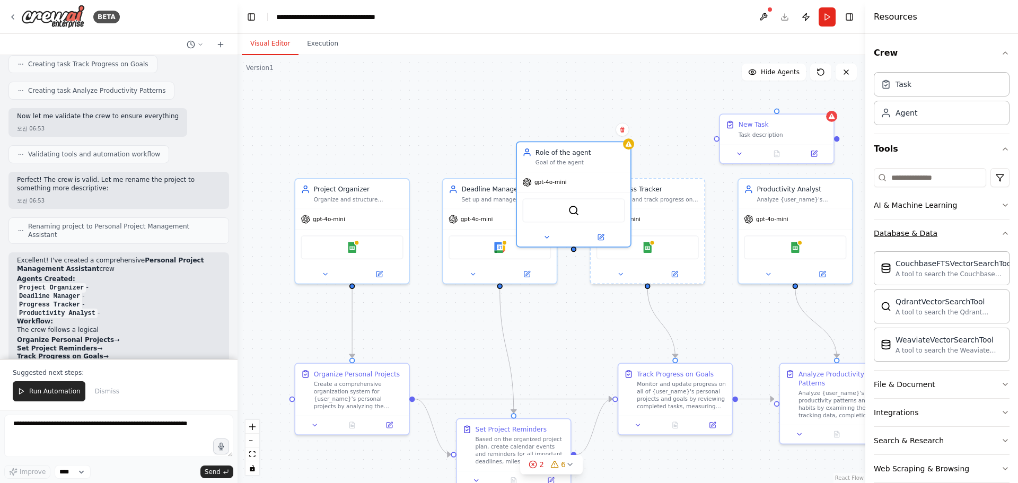
click at [900, 236] on div "Database & Data" at bounding box center [906, 233] width 64 height 11
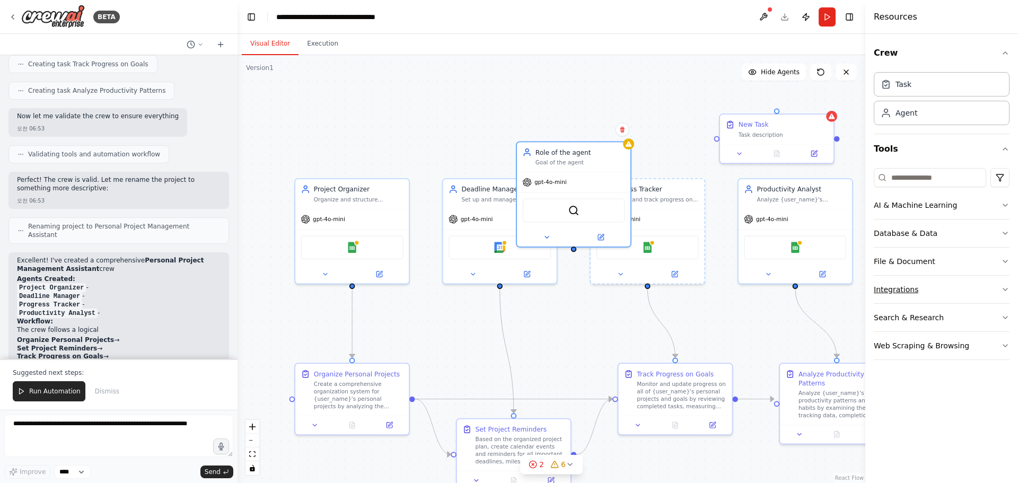
click at [902, 277] on button "Integrations" at bounding box center [942, 290] width 136 height 28
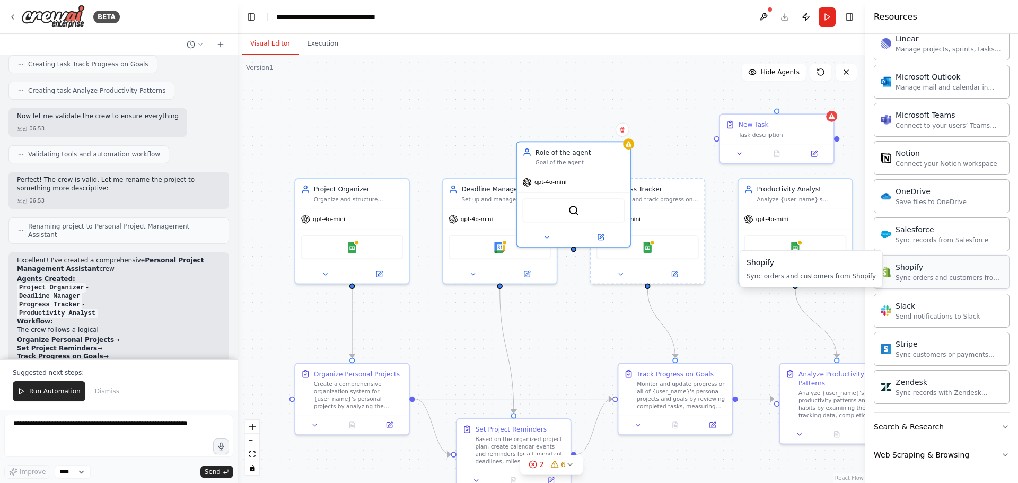
scroll to position [704, 0]
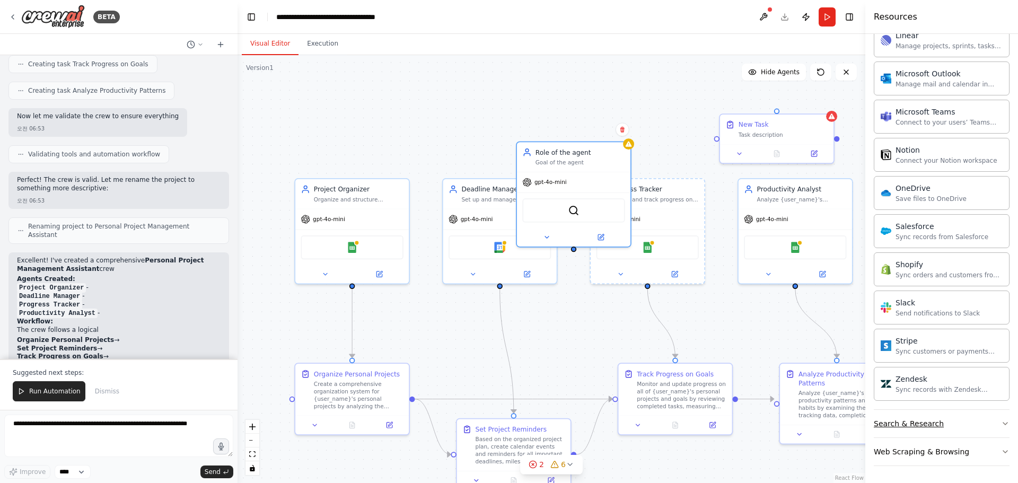
click at [938, 432] on button "Search & Research" at bounding box center [942, 424] width 136 height 28
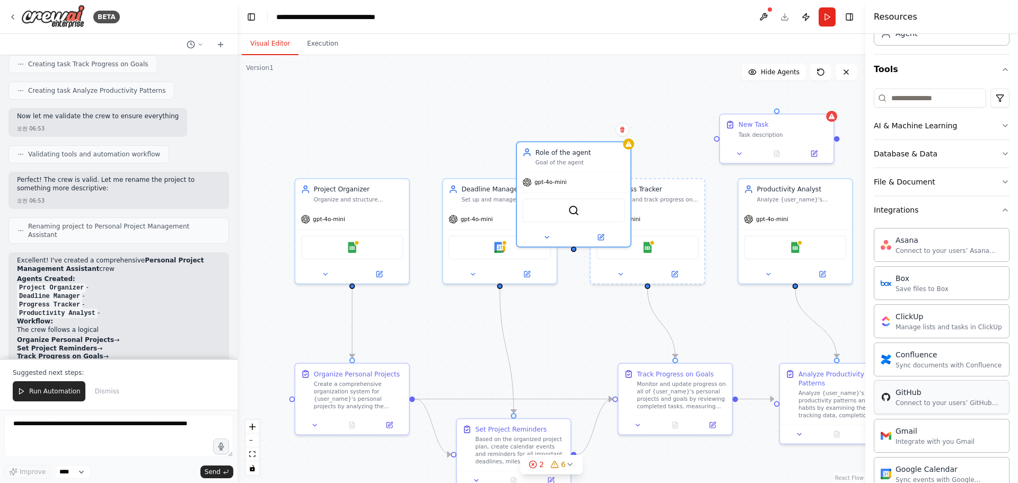
scroll to position [15, 0]
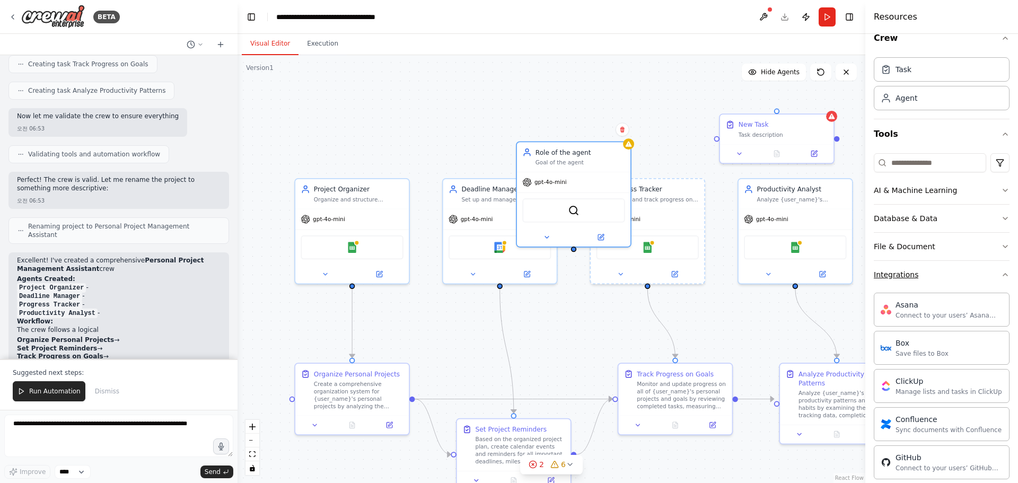
click at [934, 281] on button "Integrations" at bounding box center [942, 275] width 136 height 28
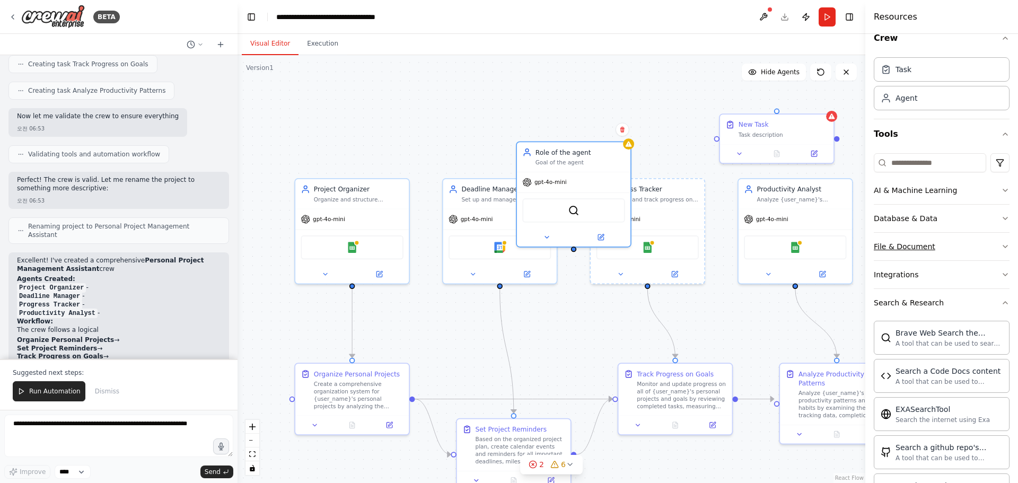
click at [947, 249] on button "File & Document" at bounding box center [942, 247] width 136 height 28
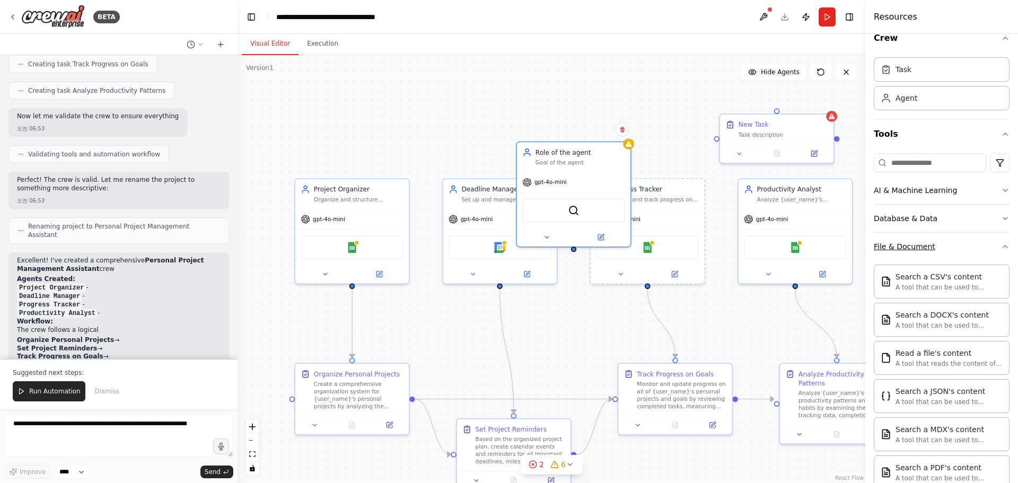
click at [947, 249] on button "File & Document" at bounding box center [942, 247] width 136 height 28
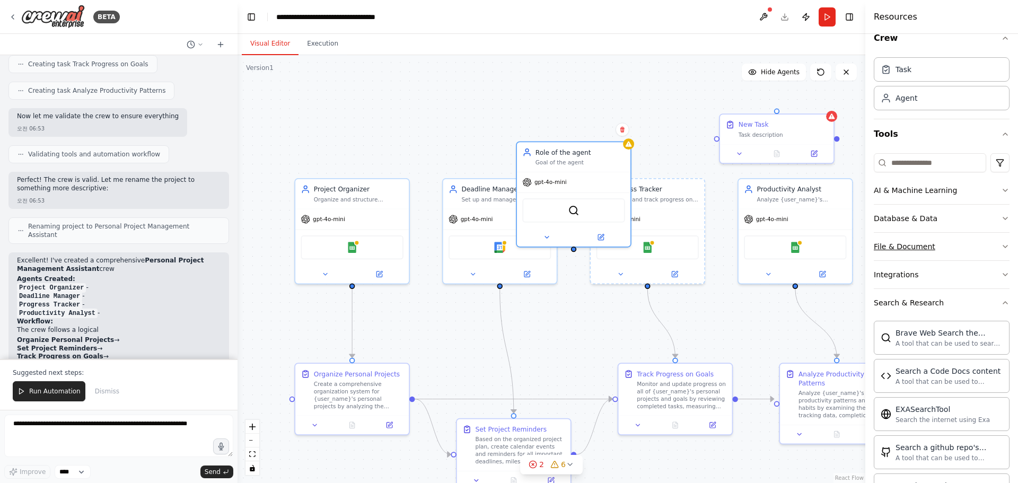
click at [942, 242] on button "File & Document" at bounding box center [942, 247] width 136 height 28
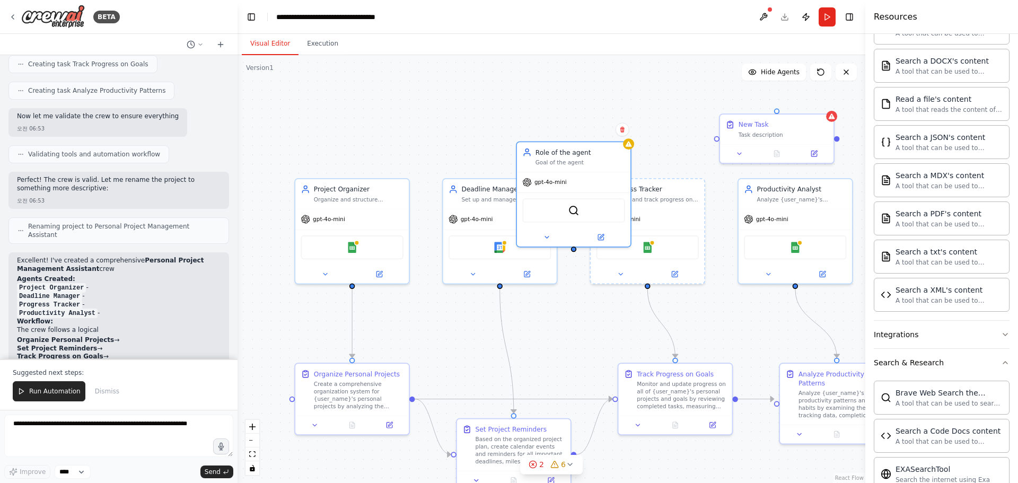
scroll to position [439, 0]
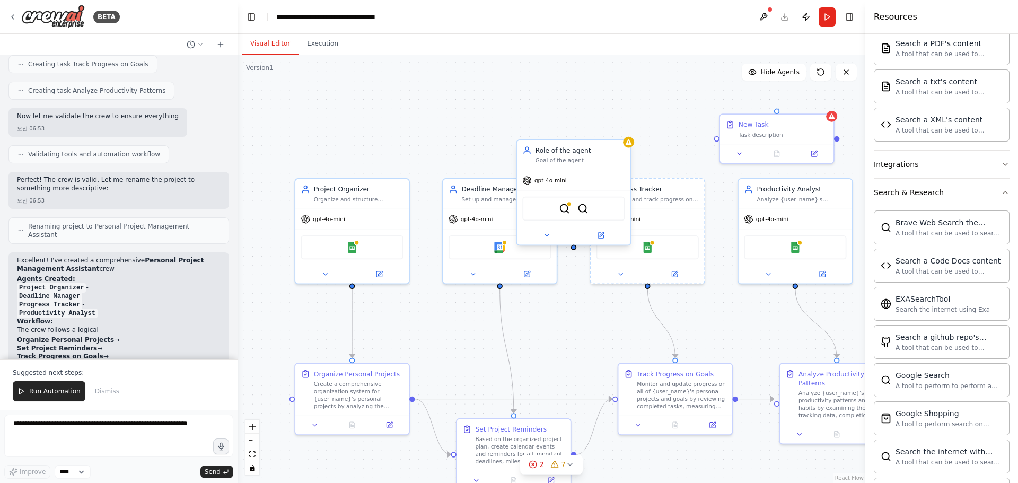
click at [572, 213] on div "SerpApiGoogleSearchTool SerpApiGoogleSearchTool" at bounding box center [573, 209] width 102 height 24
click at [568, 211] on img at bounding box center [564, 208] width 11 height 11
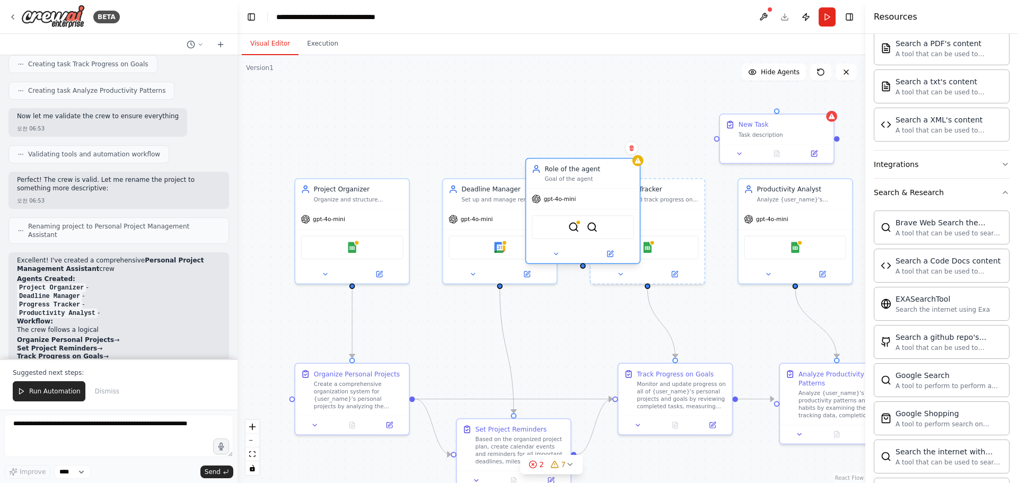
drag, startPoint x: 567, startPoint y: 210, endPoint x: 574, endPoint y: 233, distance: 24.0
click at [574, 233] on div "SerpApiGoogleSearchTool SerpApiGoogleSearchTool" at bounding box center [583, 227] width 102 height 24
click at [560, 255] on button at bounding box center [556, 253] width 52 height 11
click at [609, 255] on icon at bounding box center [609, 253] width 7 height 7
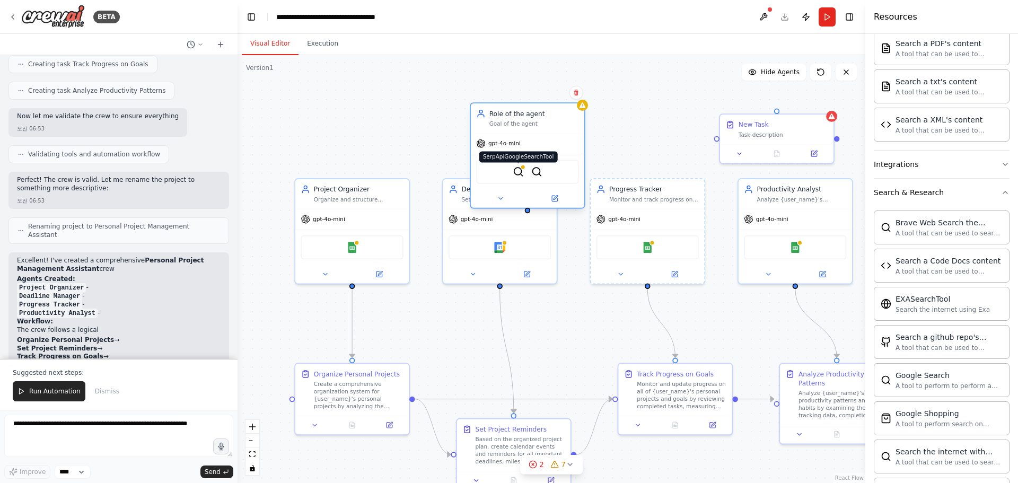
drag, startPoint x: 573, startPoint y: 229, endPoint x: 522, endPoint y: 175, distance: 73.9
click at [522, 174] on img at bounding box center [518, 171] width 11 height 11
click at [522, 175] on img at bounding box center [518, 171] width 11 height 11
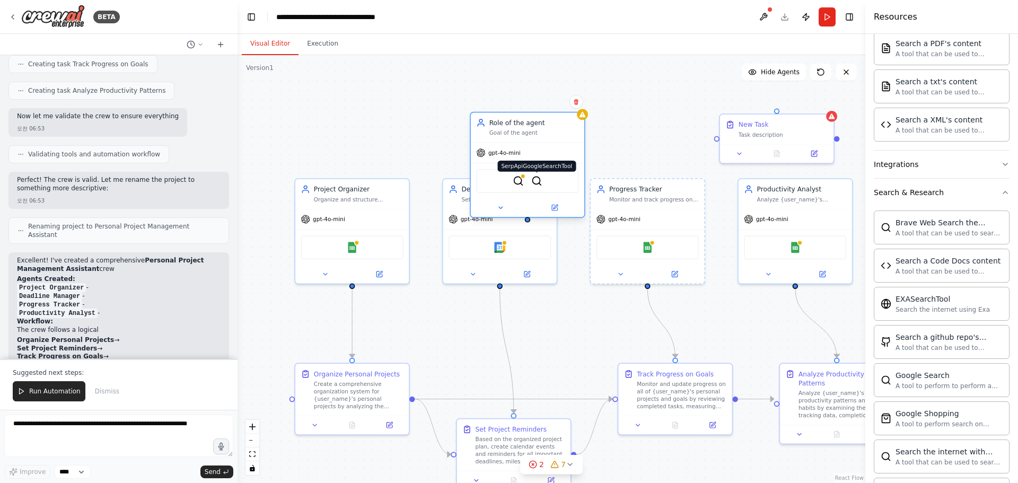
drag, startPoint x: 537, startPoint y: 171, endPoint x: 526, endPoint y: 180, distance: 13.5
click at [531, 180] on img at bounding box center [536, 180] width 11 height 11
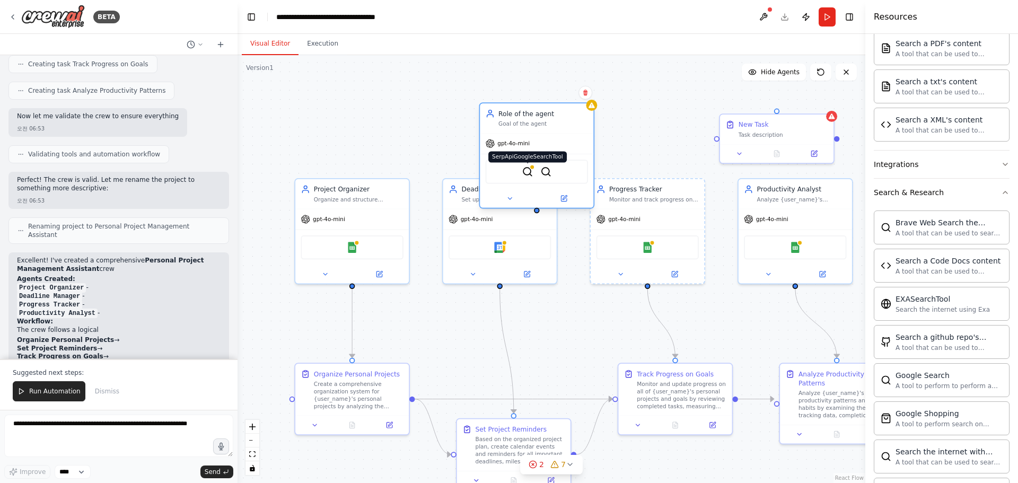
drag, startPoint x: 512, startPoint y: 182, endPoint x: 532, endPoint y: 170, distance: 23.1
click at [532, 170] on img at bounding box center [527, 171] width 11 height 11
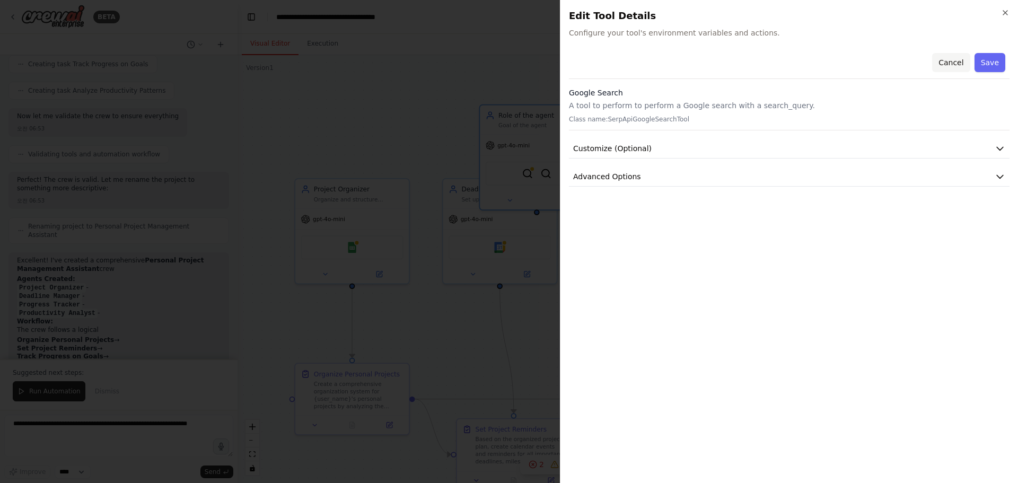
click at [961, 64] on button "Cancel" at bounding box center [951, 62] width 38 height 19
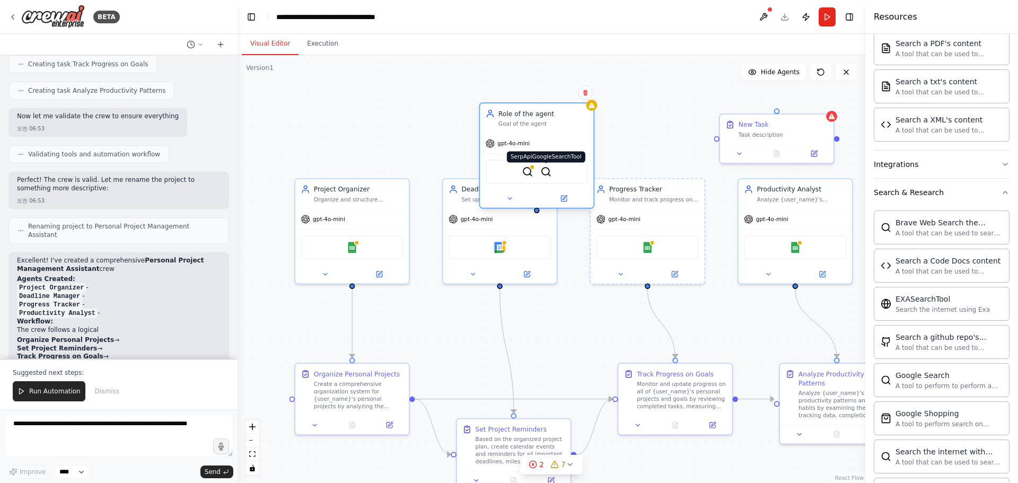
click at [548, 177] on img at bounding box center [545, 171] width 11 height 11
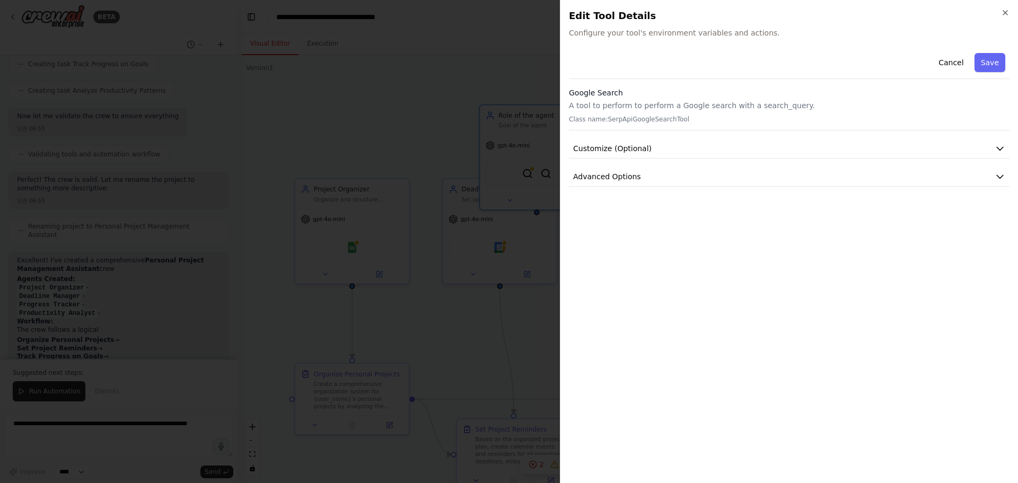
click at [550, 170] on div at bounding box center [509, 241] width 1018 height 483
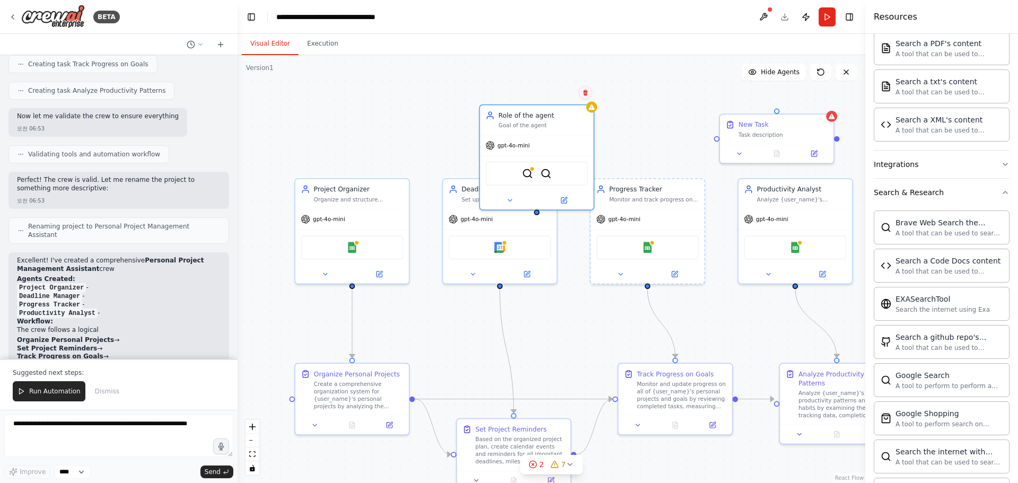
click at [585, 95] on icon at bounding box center [585, 93] width 4 height 6
click at [557, 98] on button "Confirm" at bounding box center [556, 92] width 38 height 13
